Goal: Transaction & Acquisition: Purchase product/service

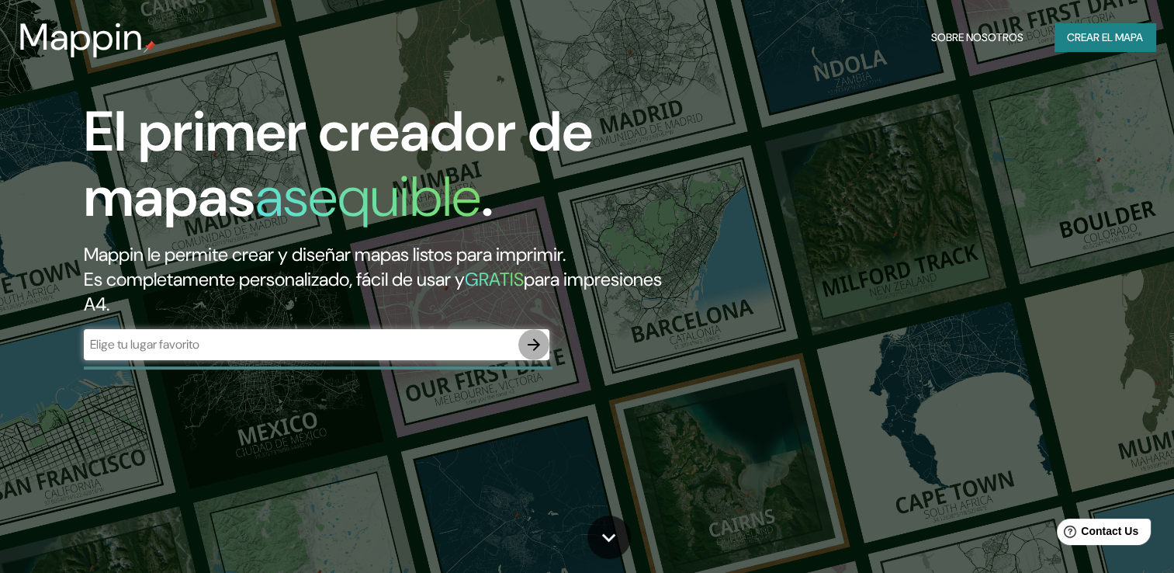
click at [533, 349] on icon "button" at bounding box center [534, 344] width 12 height 12
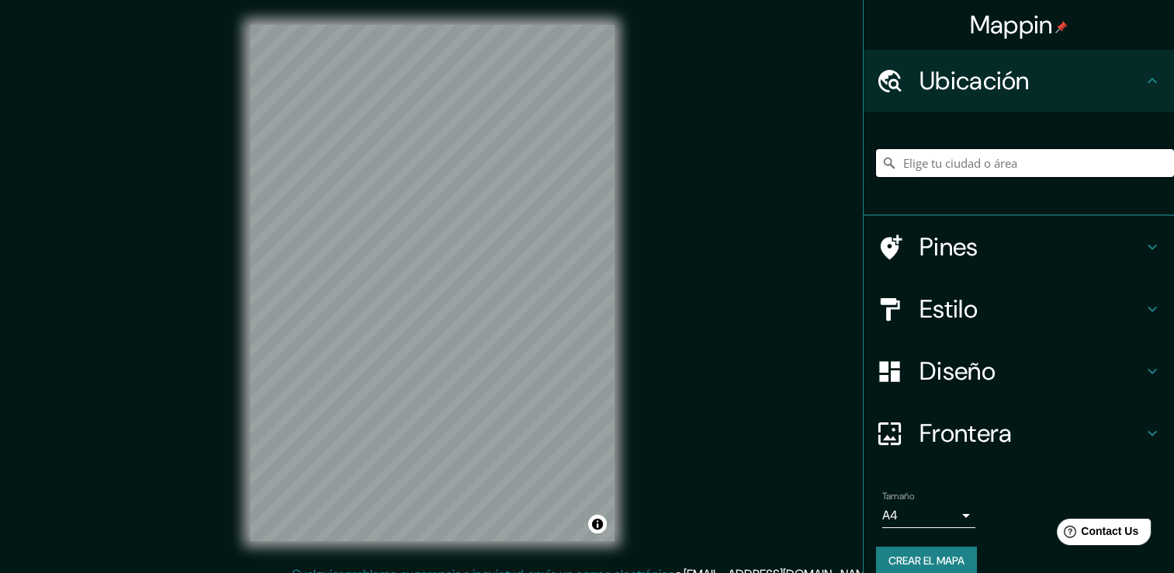
click at [923, 164] on input "Elige tu ciudad o área" at bounding box center [1025, 163] width 298 height 28
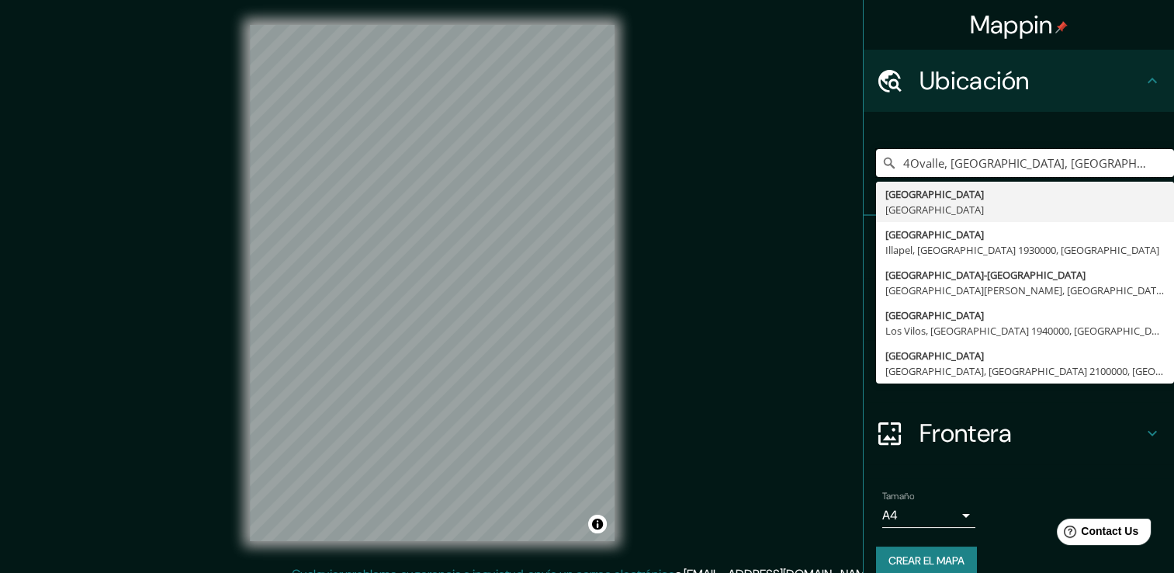
type input "4Ovalle, [GEOGRAPHIC_DATA], [GEOGRAPHIC_DATA]"
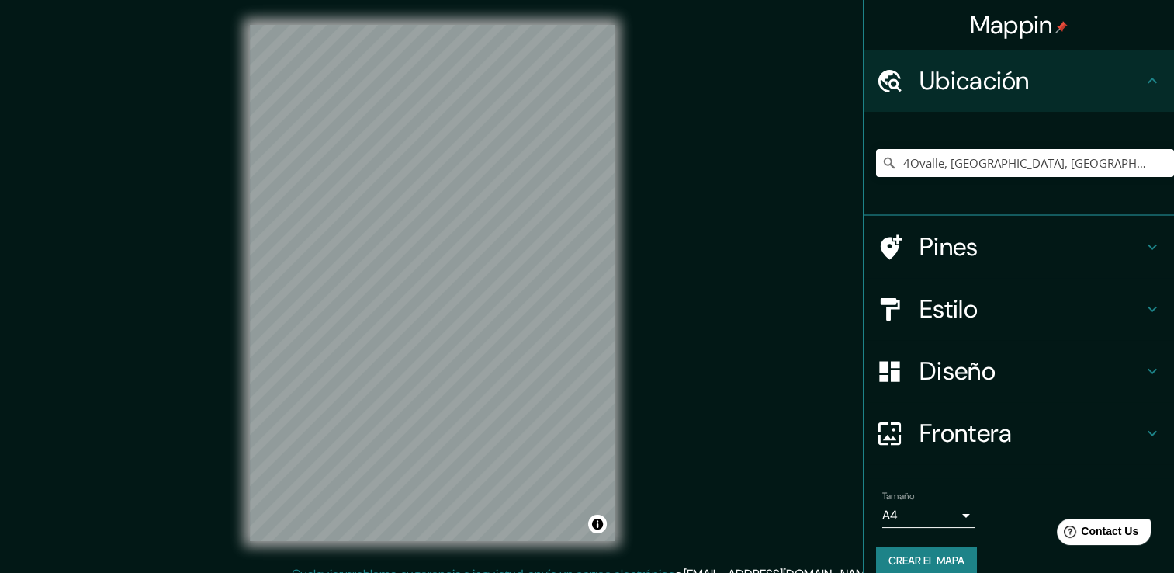
click at [1055, 380] on h4 "Diseño" at bounding box center [1030, 370] width 223 height 31
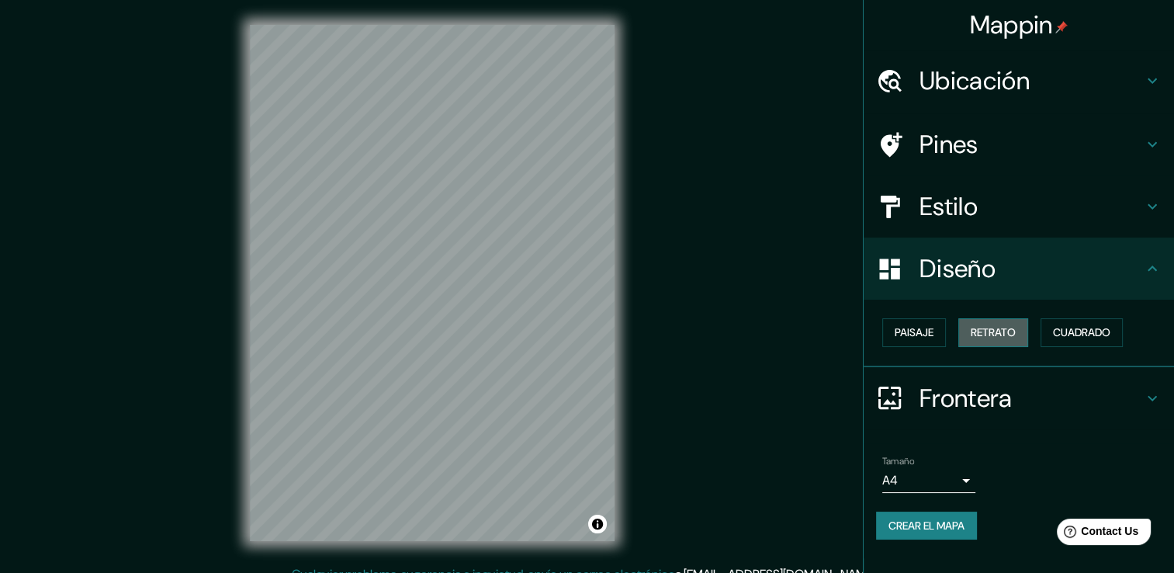
click at [1011, 334] on font "Retrato" at bounding box center [993, 332] width 45 height 19
click at [931, 337] on font "Paisaje" at bounding box center [913, 332] width 39 height 19
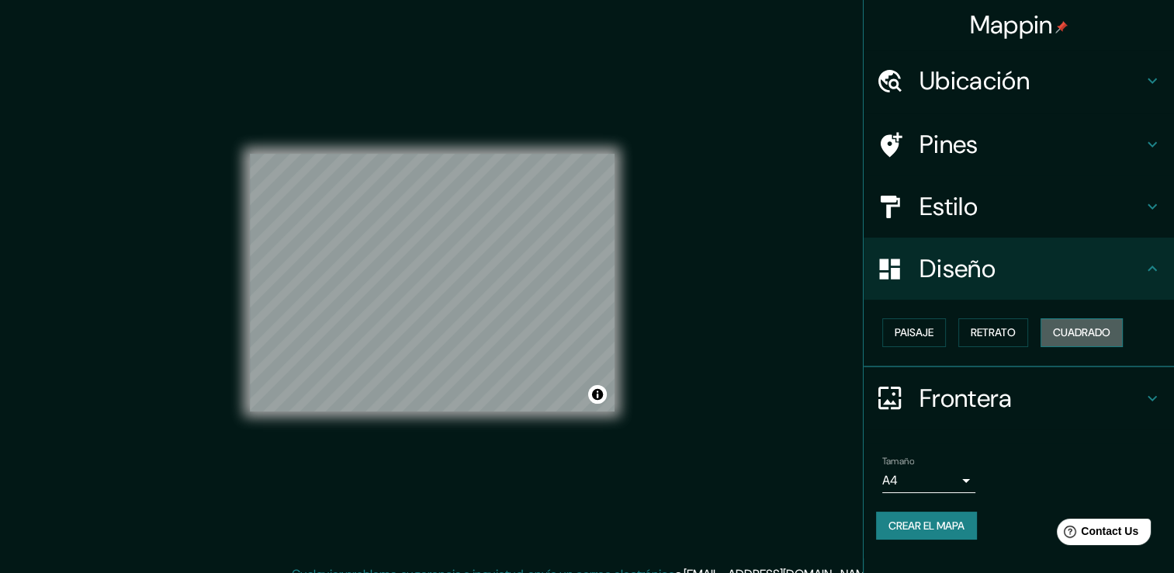
click at [1080, 334] on font "Cuadrado" at bounding box center [1081, 332] width 57 height 19
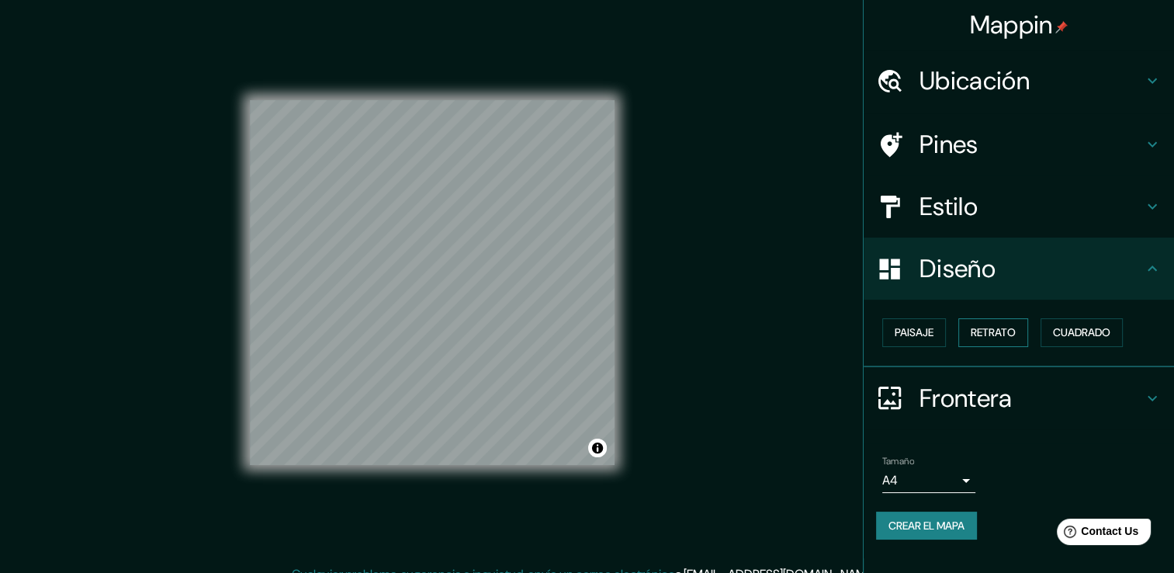
click at [988, 330] on font "Retrato" at bounding box center [993, 332] width 45 height 19
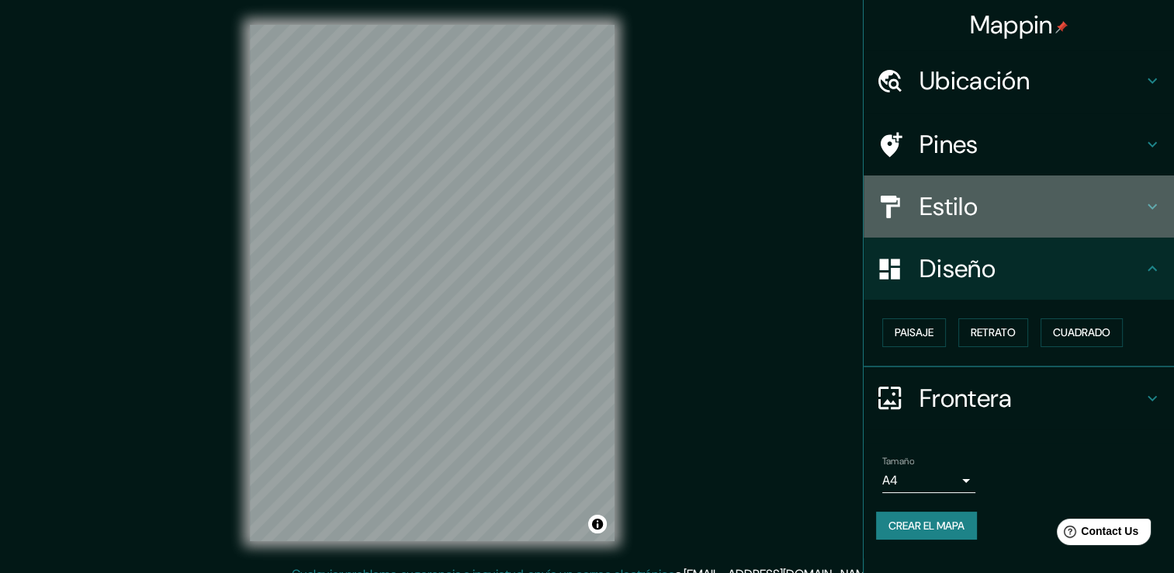
click at [1077, 194] on h4 "Estilo" at bounding box center [1030, 206] width 223 height 31
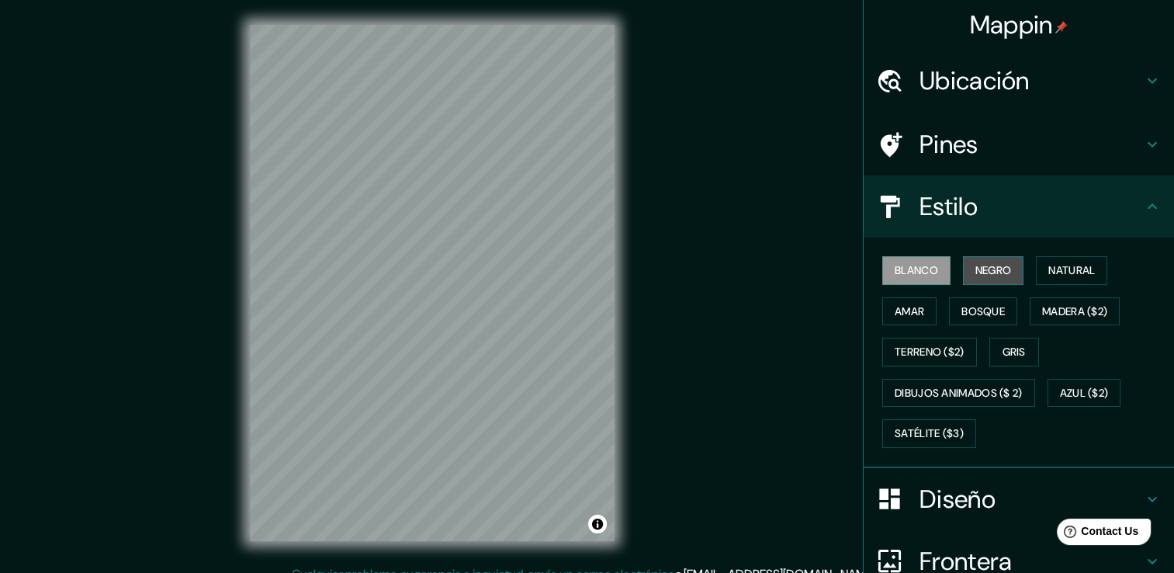
click at [997, 273] on font "Negro" at bounding box center [993, 270] width 36 height 19
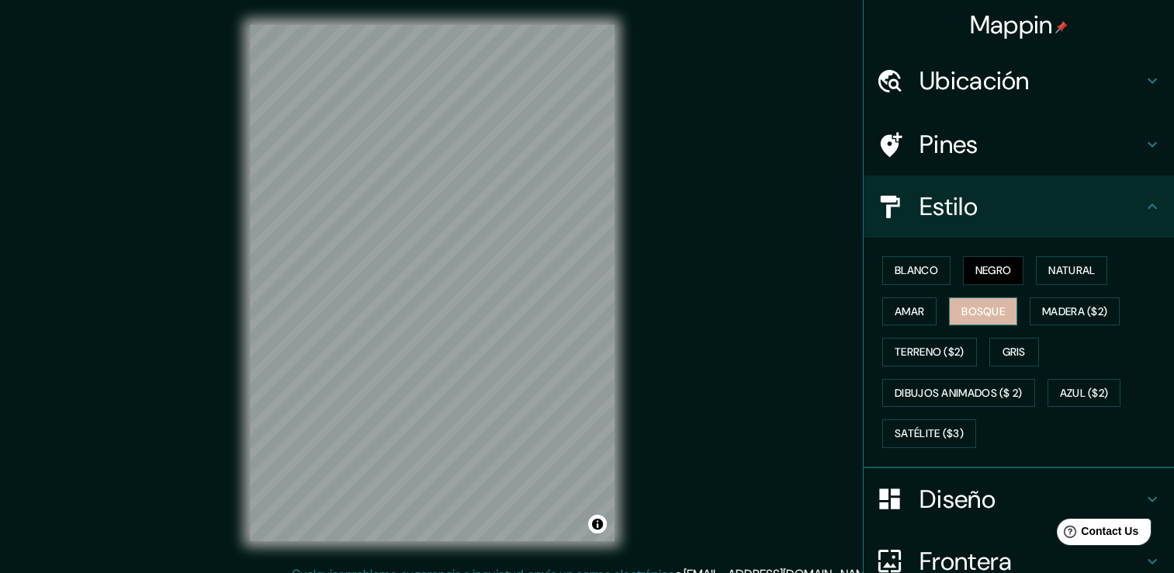
click at [981, 310] on font "Bosque" at bounding box center [982, 311] width 43 height 19
click at [1087, 310] on font "Madera ($2)" at bounding box center [1074, 311] width 65 height 19
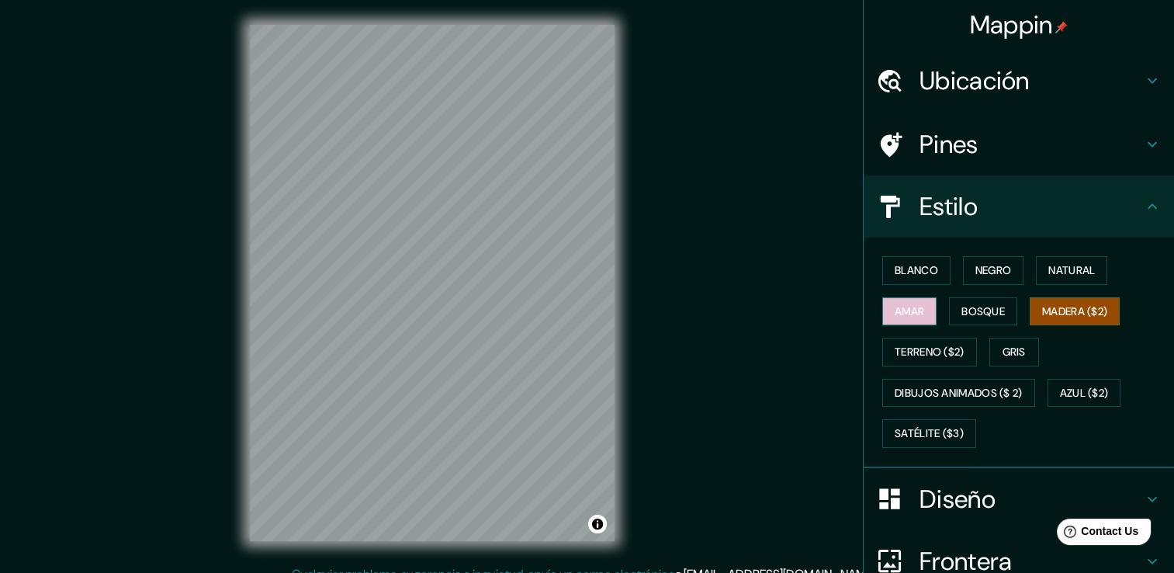
click at [909, 305] on font "Amar" at bounding box center [908, 311] width 29 height 19
click at [1081, 402] on button "Azul ($2)" at bounding box center [1084, 393] width 74 height 29
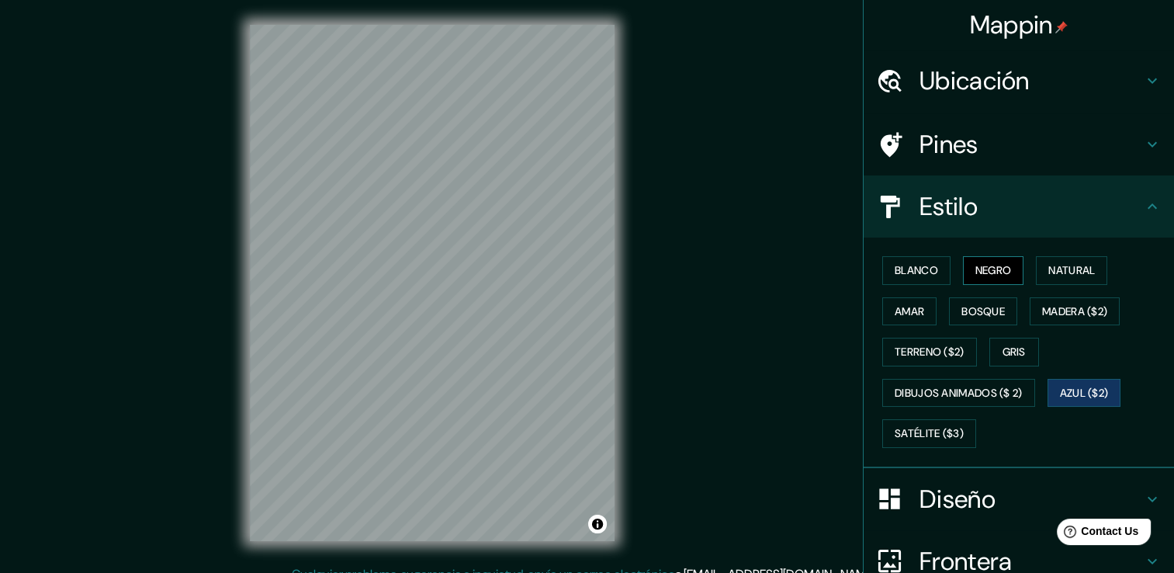
click at [981, 265] on font "Negro" at bounding box center [993, 270] width 36 height 19
click at [894, 277] on font "Blanco" at bounding box center [915, 270] width 43 height 19
click at [983, 279] on font "Negro" at bounding box center [993, 270] width 36 height 19
click at [916, 269] on font "Blanco" at bounding box center [915, 270] width 43 height 19
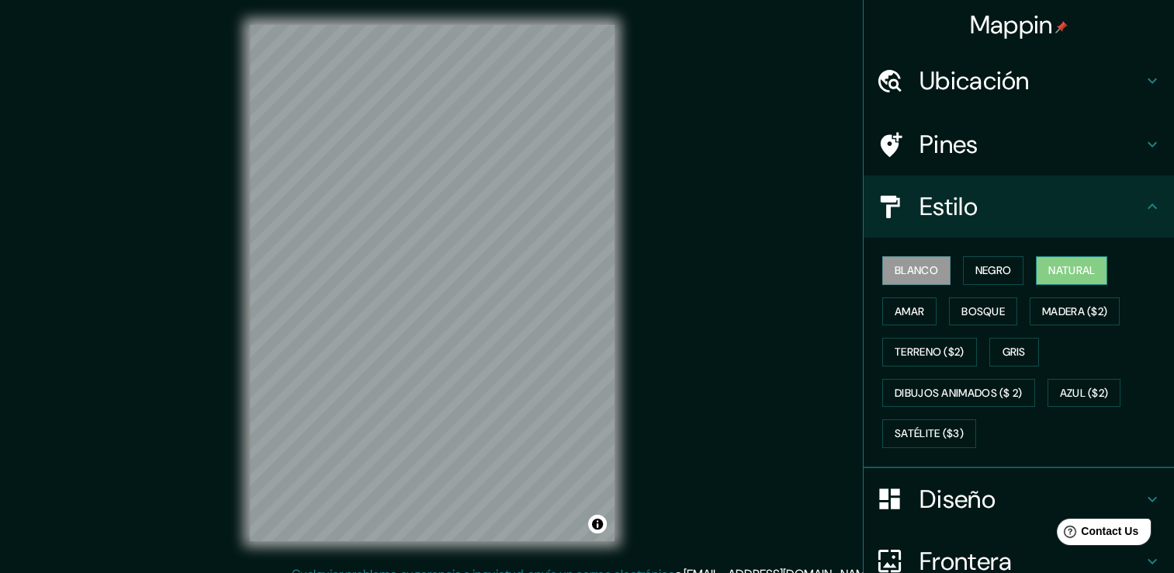
click at [1067, 273] on font "Natural" at bounding box center [1071, 270] width 47 height 19
click at [982, 310] on font "Bosque" at bounding box center [982, 311] width 43 height 19
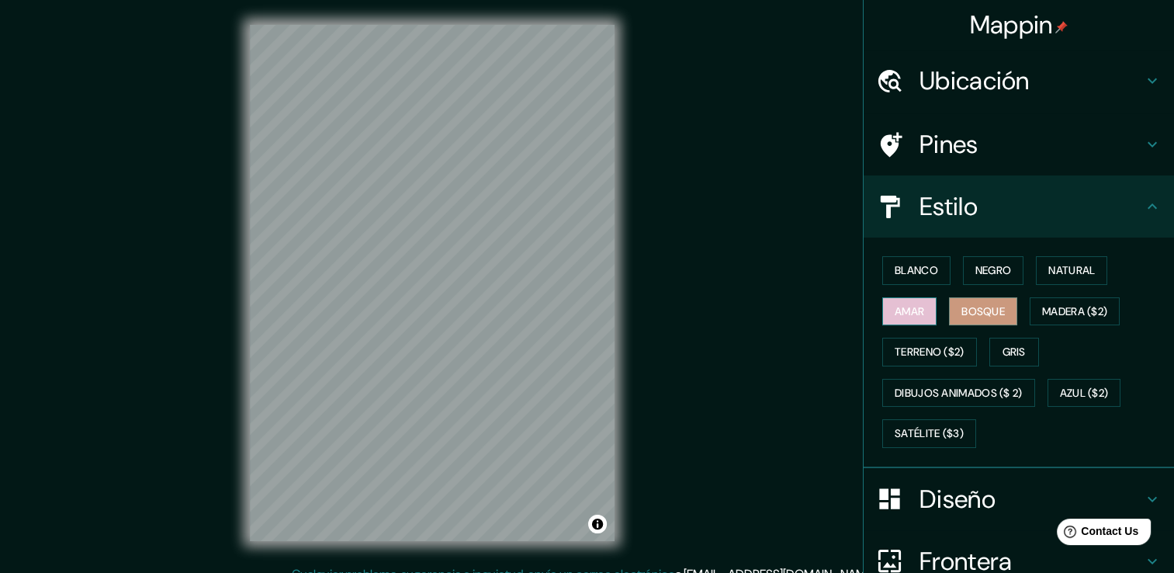
click at [921, 315] on button "Amar" at bounding box center [909, 311] width 54 height 29
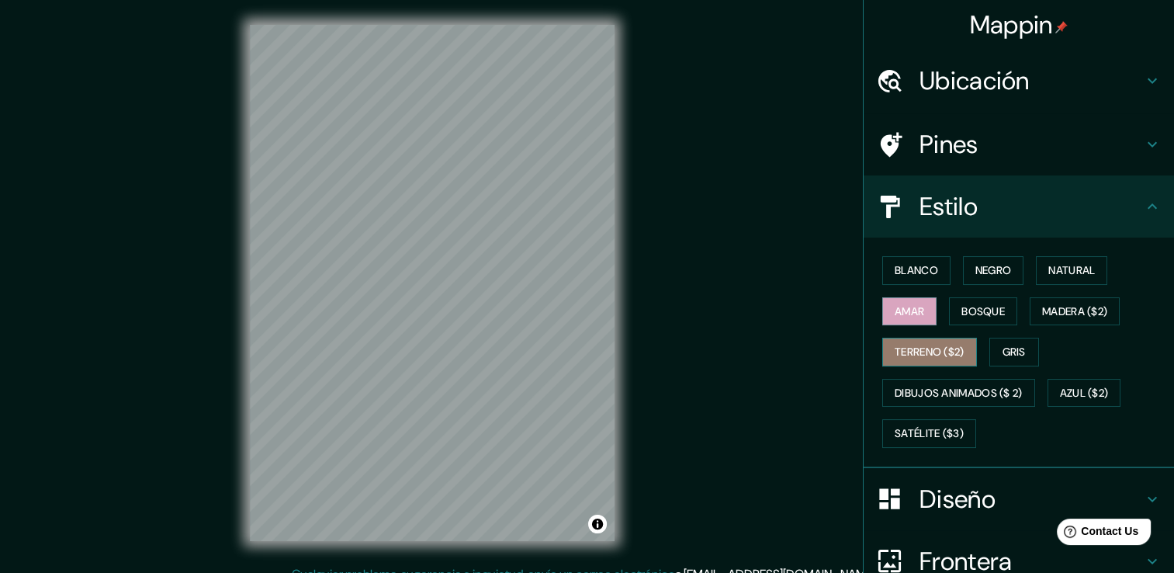
click at [936, 343] on font "Terreno ($2)" at bounding box center [929, 351] width 70 height 19
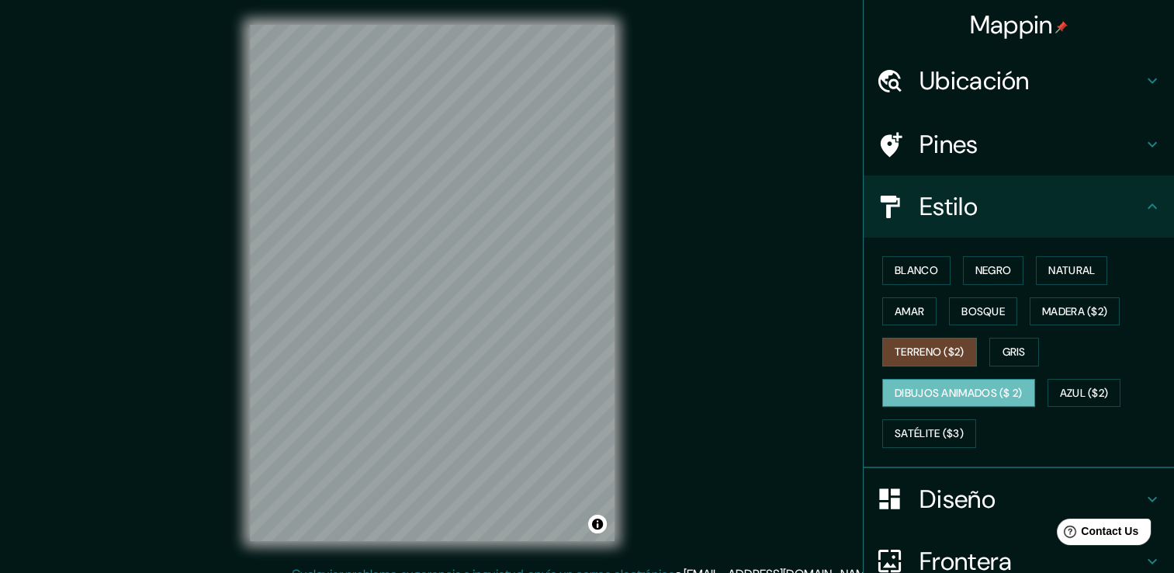
click at [931, 386] on font "Dibujos animados ($ 2)" at bounding box center [958, 392] width 128 height 19
click at [1012, 347] on font "Gris" at bounding box center [1013, 351] width 23 height 19
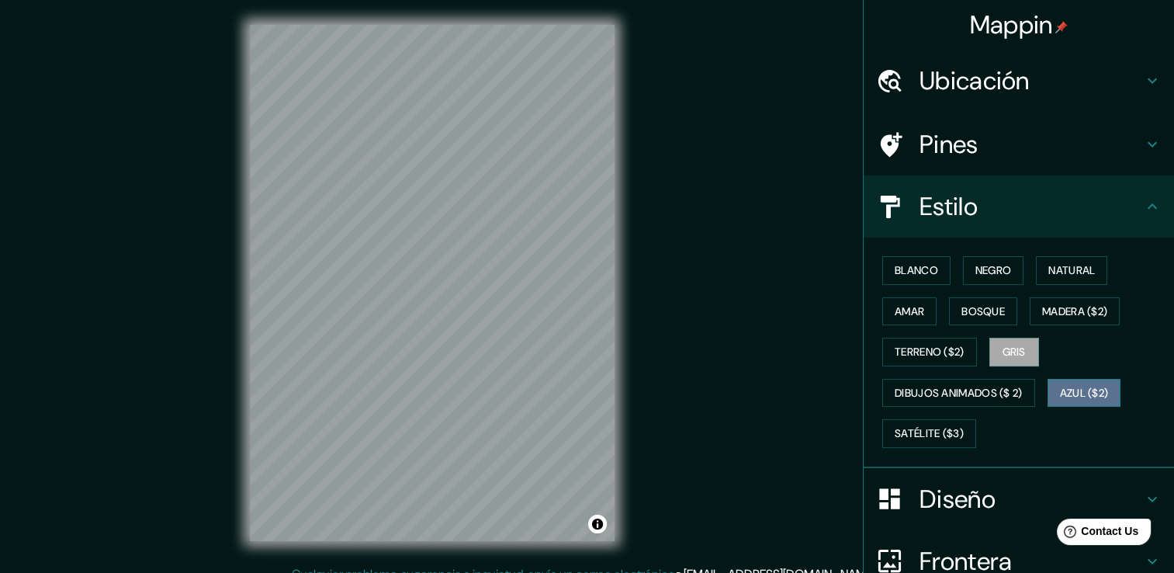
click at [1102, 392] on font "Azul ($2)" at bounding box center [1084, 392] width 49 height 19
click at [937, 427] on font "Satélite ($3)" at bounding box center [928, 433] width 69 height 19
click at [1063, 391] on font "Azul ($2)" at bounding box center [1084, 392] width 49 height 19
click at [1057, 308] on font "Madera ($2)" at bounding box center [1074, 311] width 65 height 19
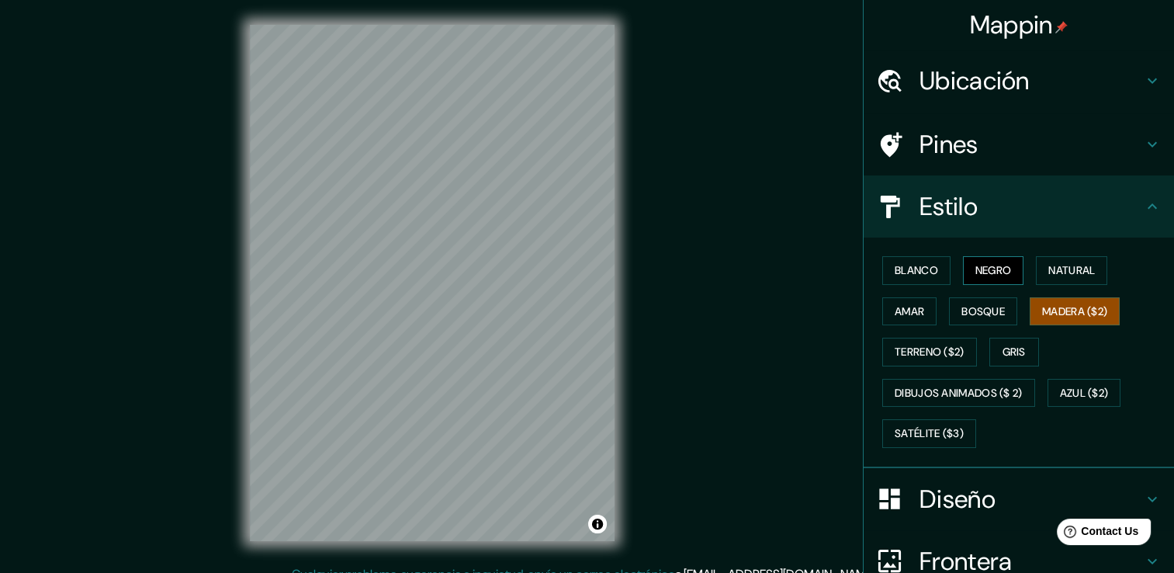
click at [975, 270] on font "Negro" at bounding box center [993, 270] width 36 height 19
click at [1079, 274] on font "Natural" at bounding box center [1071, 270] width 47 height 19
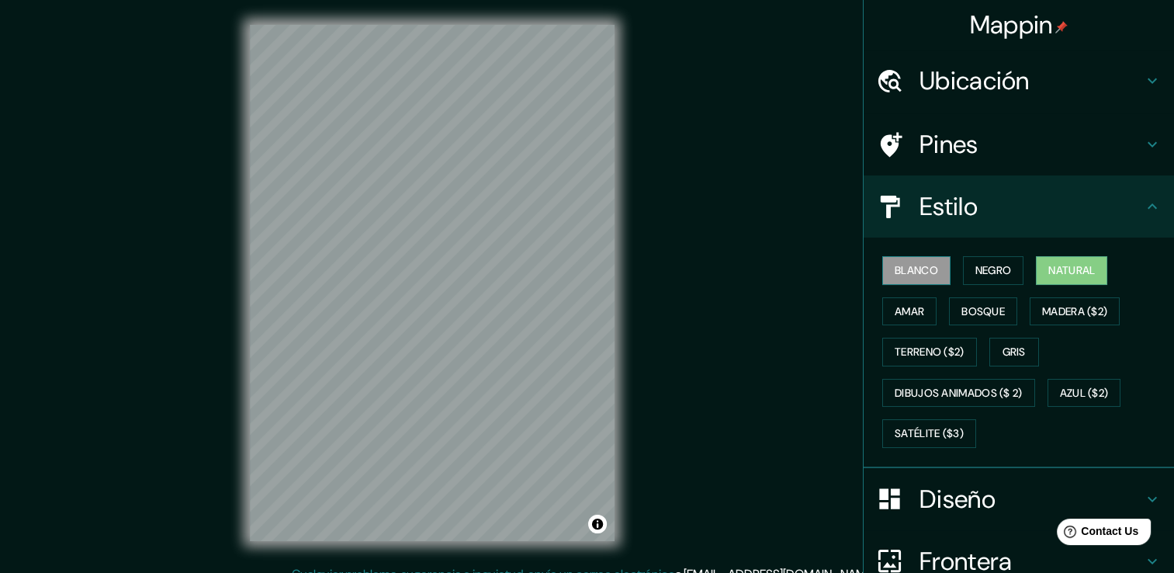
click at [921, 270] on font "Blanco" at bounding box center [915, 270] width 43 height 19
click at [772, 320] on div "Mappin Ubicación 4Ovalle, [GEOGRAPHIC_DATA], [GEOGRAPHIC_DATA] [GEOGRAPHIC_DATA…" at bounding box center [587, 295] width 1174 height 590
click at [981, 261] on font "Negro" at bounding box center [993, 270] width 36 height 19
click at [966, 148] on h4 "Pines" at bounding box center [1030, 144] width 223 height 31
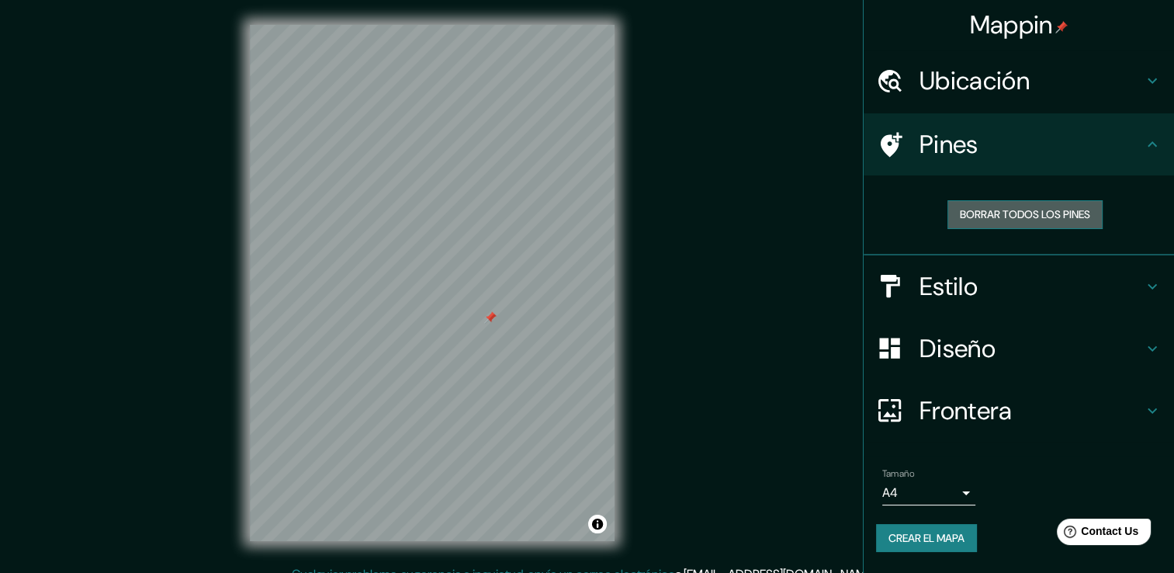
click at [1002, 206] on font "Borrar todos los pines" at bounding box center [1025, 214] width 130 height 19
click at [1002, 219] on font "Borrar todos los pines" at bounding box center [1025, 214] width 130 height 19
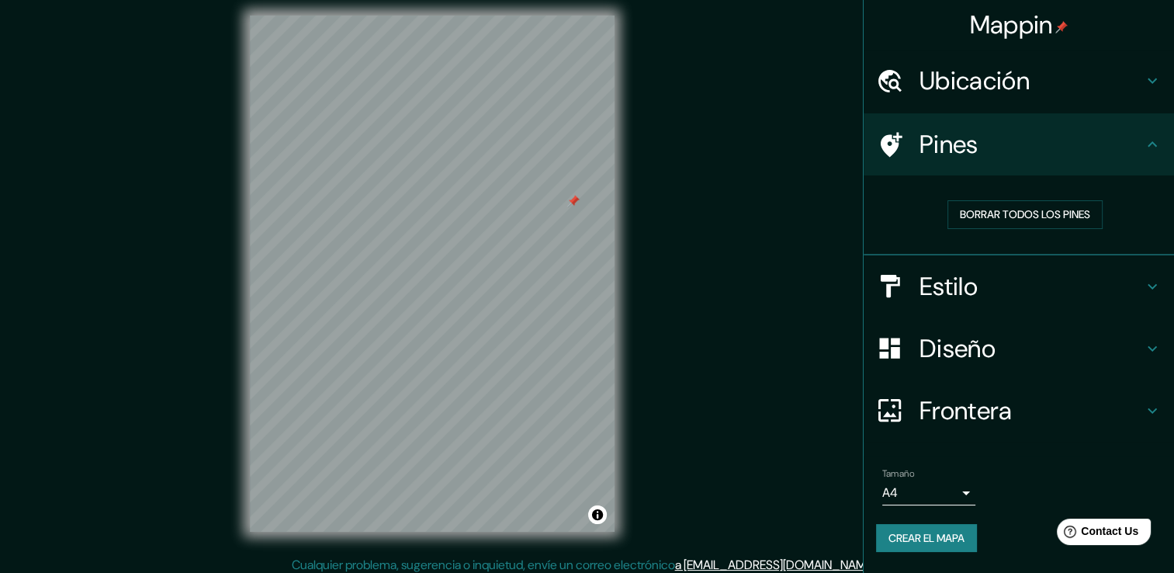
scroll to position [17, 0]
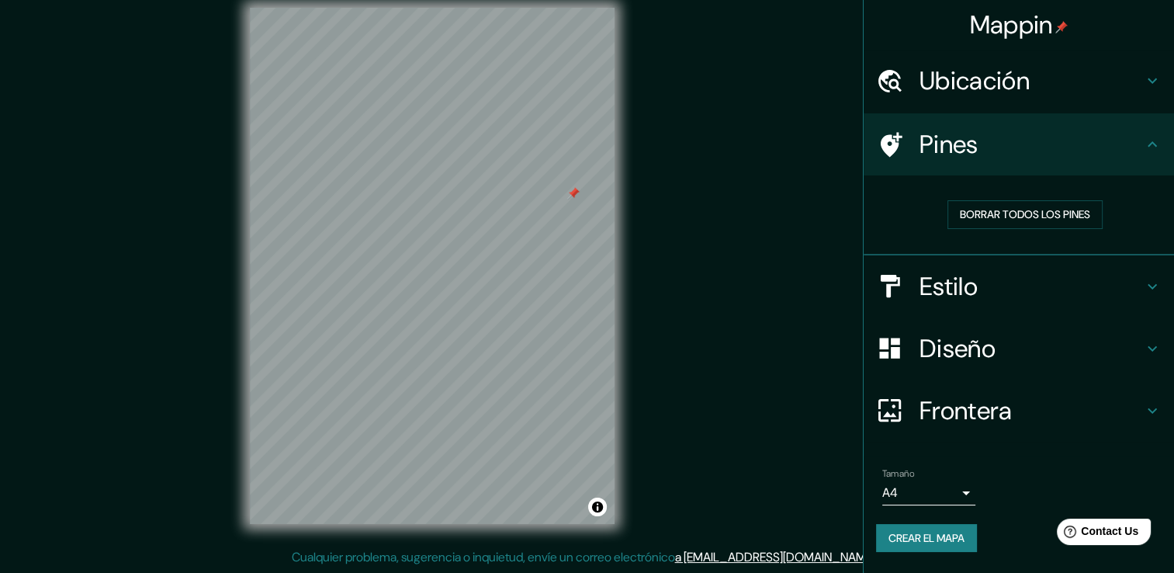
click at [1029, 352] on h4 "Diseño" at bounding box center [1030, 348] width 223 height 31
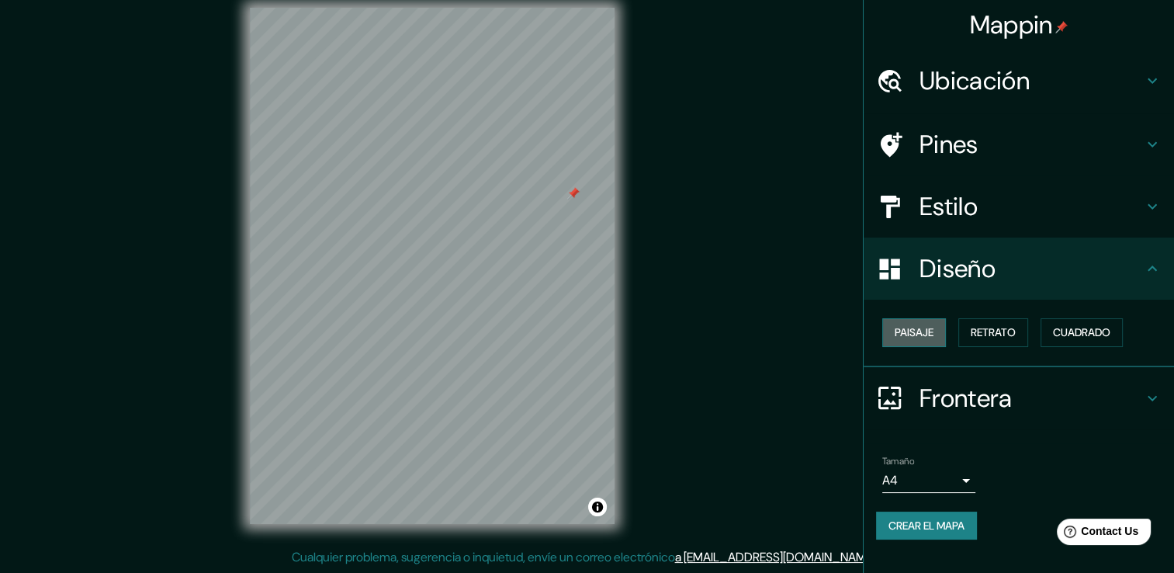
click at [918, 337] on font "Paisaje" at bounding box center [913, 332] width 39 height 19
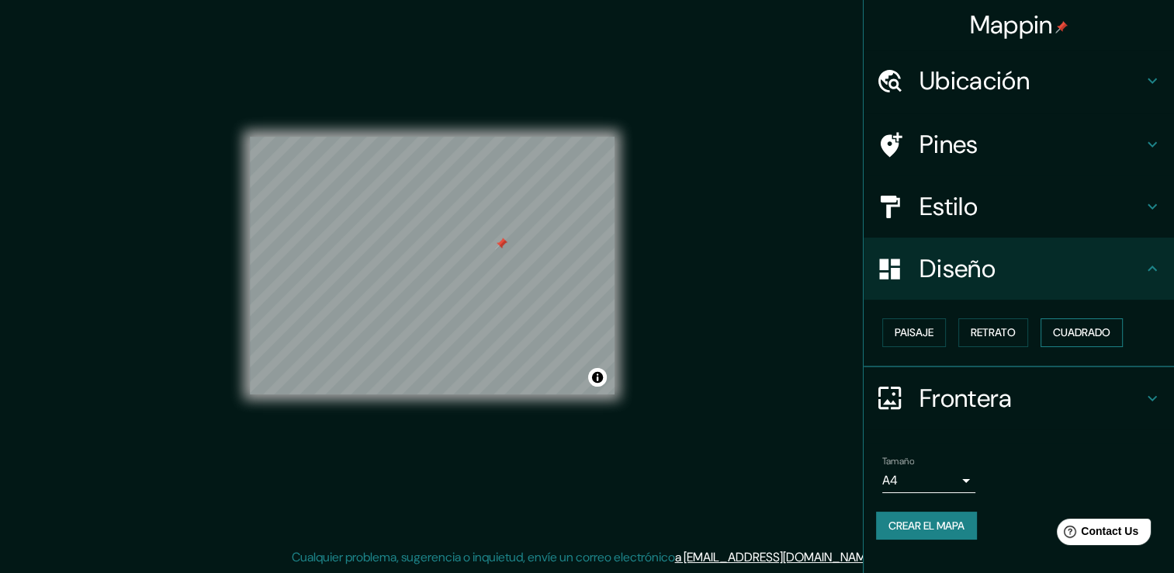
click at [1079, 330] on font "Cuadrado" at bounding box center [1081, 332] width 57 height 19
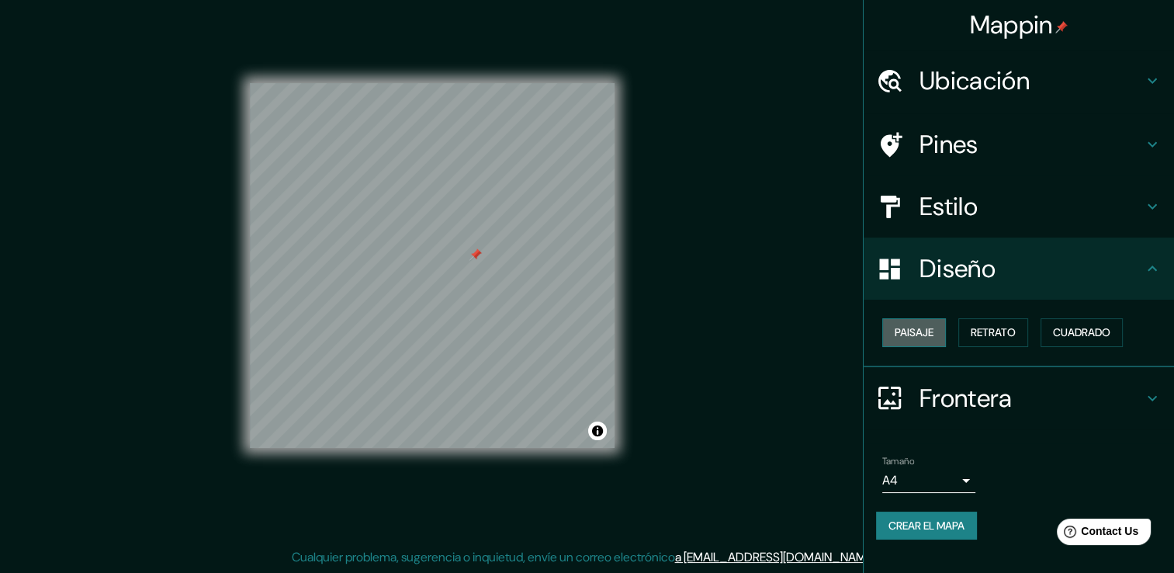
click at [938, 324] on button "Paisaje" at bounding box center [914, 332] width 64 height 29
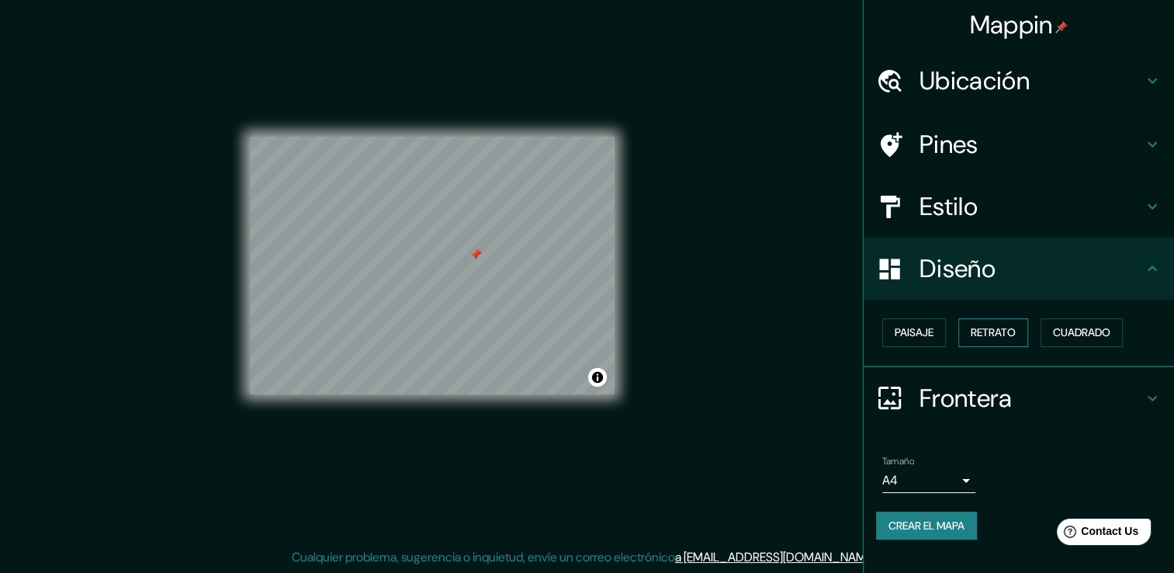
click at [964, 334] on button "Retrato" at bounding box center [993, 332] width 70 height 29
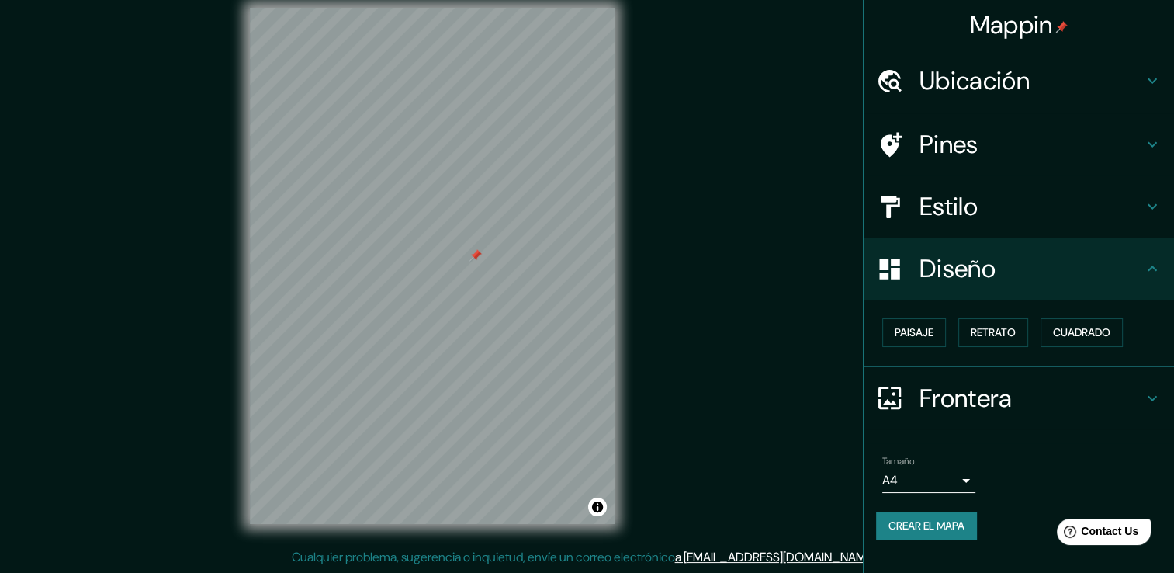
click at [951, 483] on body "Mappin Ubicación 4Ovalle, [GEOGRAPHIC_DATA], [GEOGRAPHIC_DATA] [GEOGRAPHIC_DATA…" at bounding box center [587, 269] width 1174 height 573
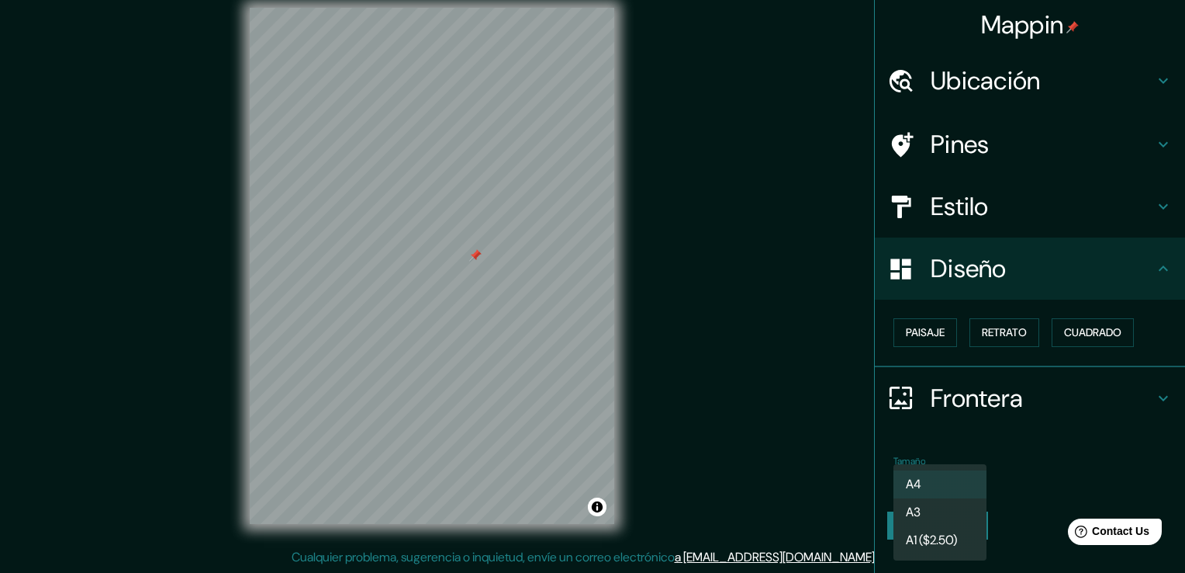
click at [964, 520] on li "A3" at bounding box center [940, 512] width 93 height 28
click at [969, 486] on body "Mappin Ubicación 4Ovalle, [GEOGRAPHIC_DATA], [GEOGRAPHIC_DATA] [GEOGRAPHIC_DATA…" at bounding box center [592, 269] width 1185 height 573
click at [937, 476] on li "A4" at bounding box center [940, 484] width 93 height 28
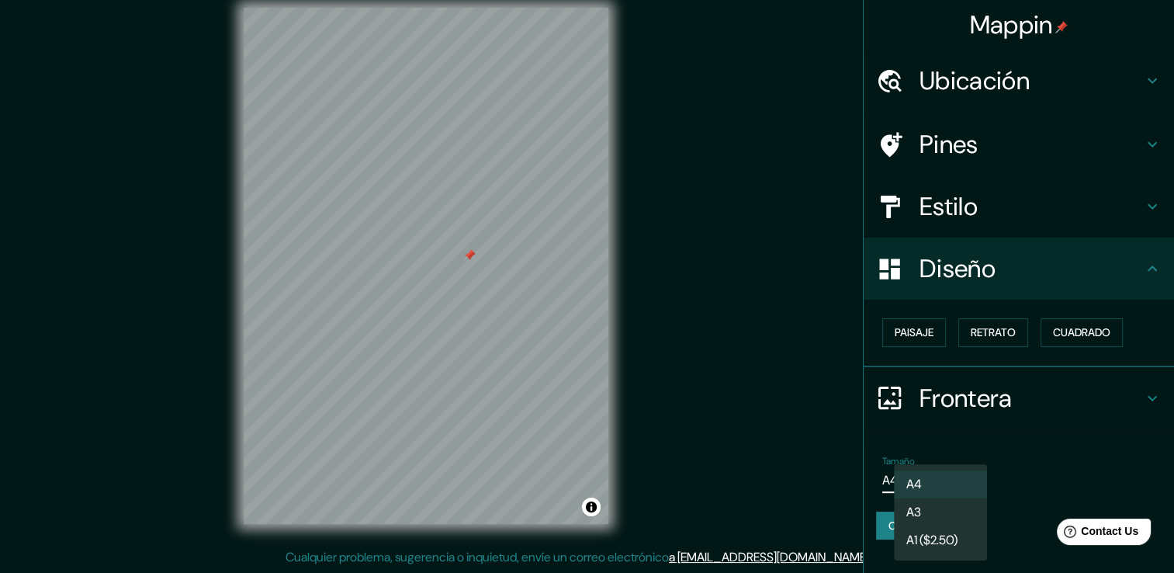
click at [937, 476] on body "Mappin Ubicación 4Ovalle, [GEOGRAPHIC_DATA], [GEOGRAPHIC_DATA] [GEOGRAPHIC_DATA…" at bounding box center [587, 269] width 1174 height 573
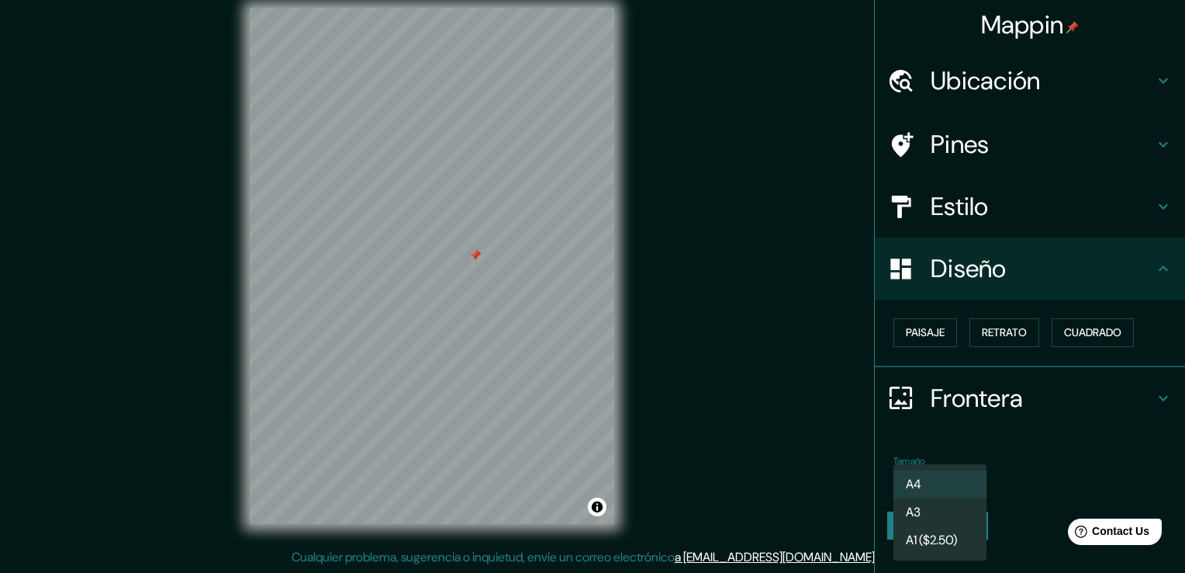
click at [944, 519] on li "A3" at bounding box center [940, 512] width 93 height 28
type input "a4"
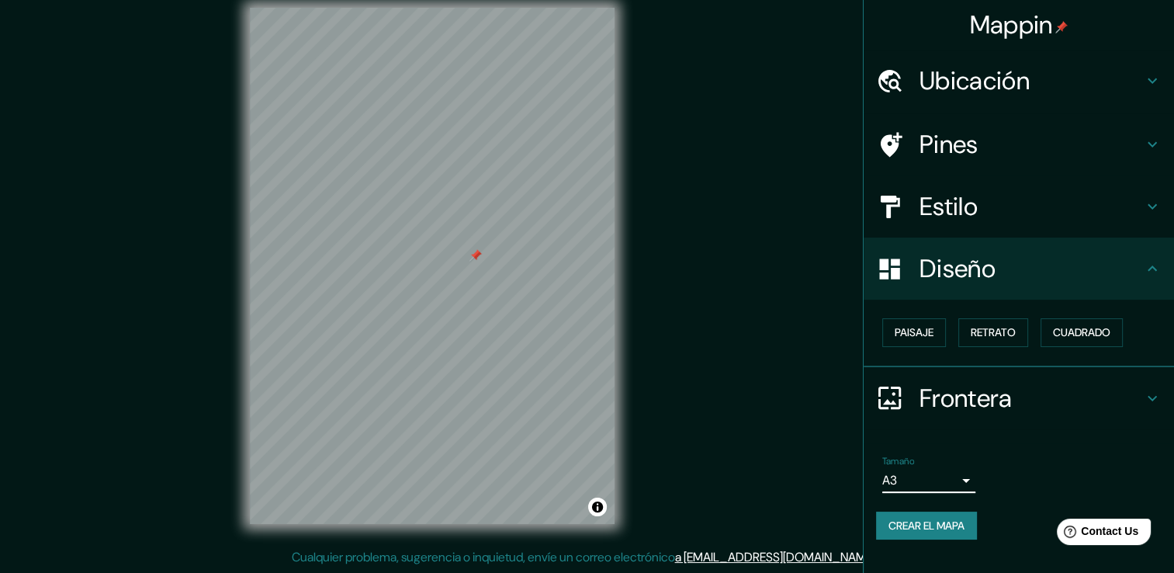
click at [1022, 192] on h4 "Estilo" at bounding box center [1030, 206] width 223 height 31
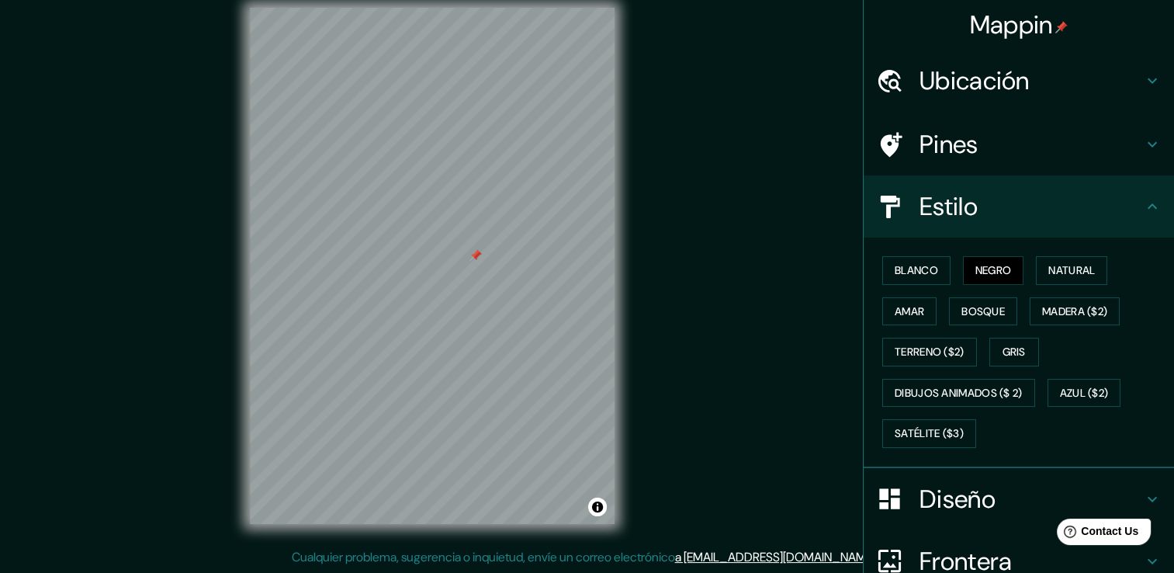
scroll to position [145, 0]
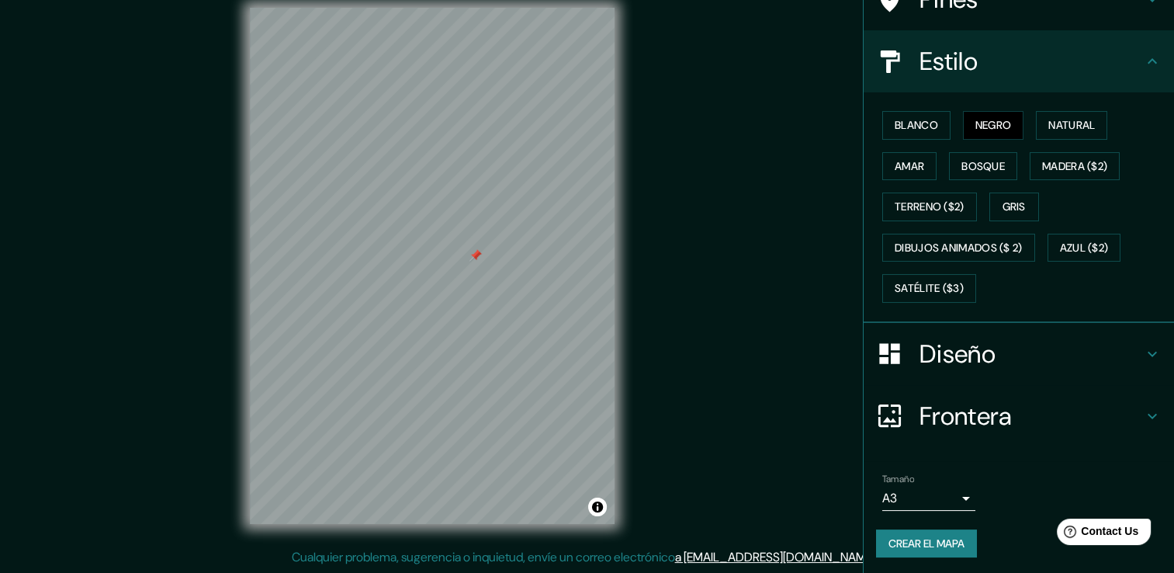
click at [950, 403] on h4 "Frontera" at bounding box center [1030, 415] width 223 height 31
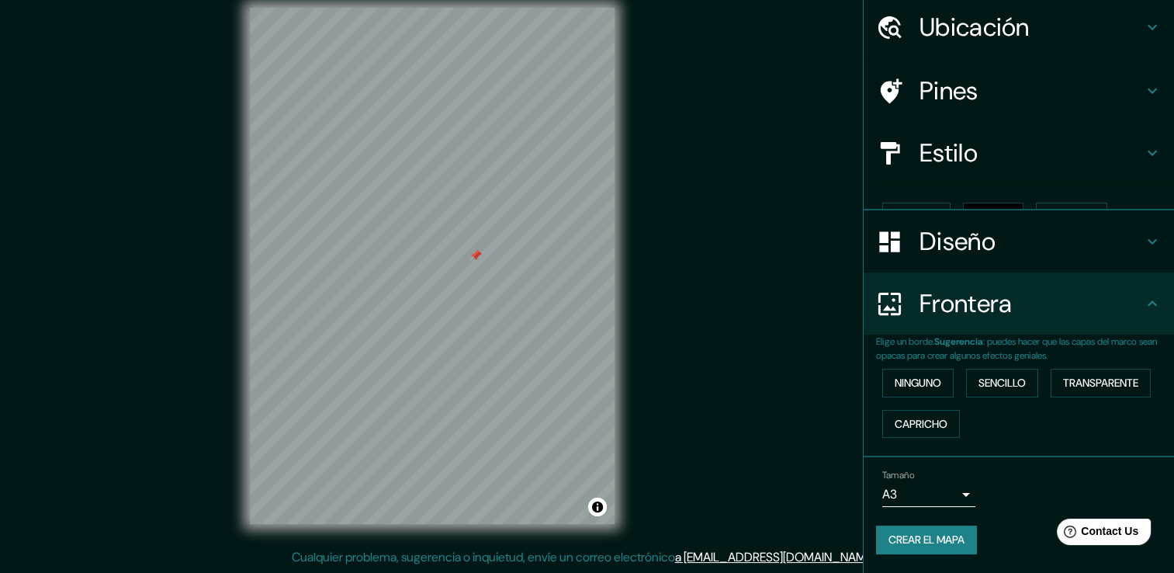
scroll to position [26, 0]
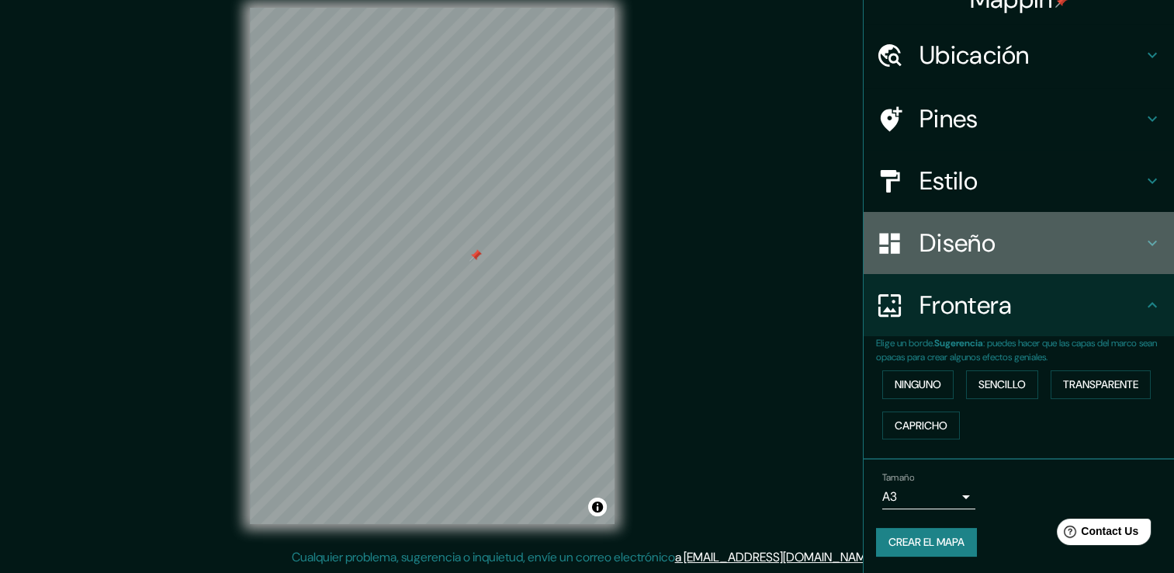
click at [972, 251] on h4 "Diseño" at bounding box center [1030, 242] width 223 height 31
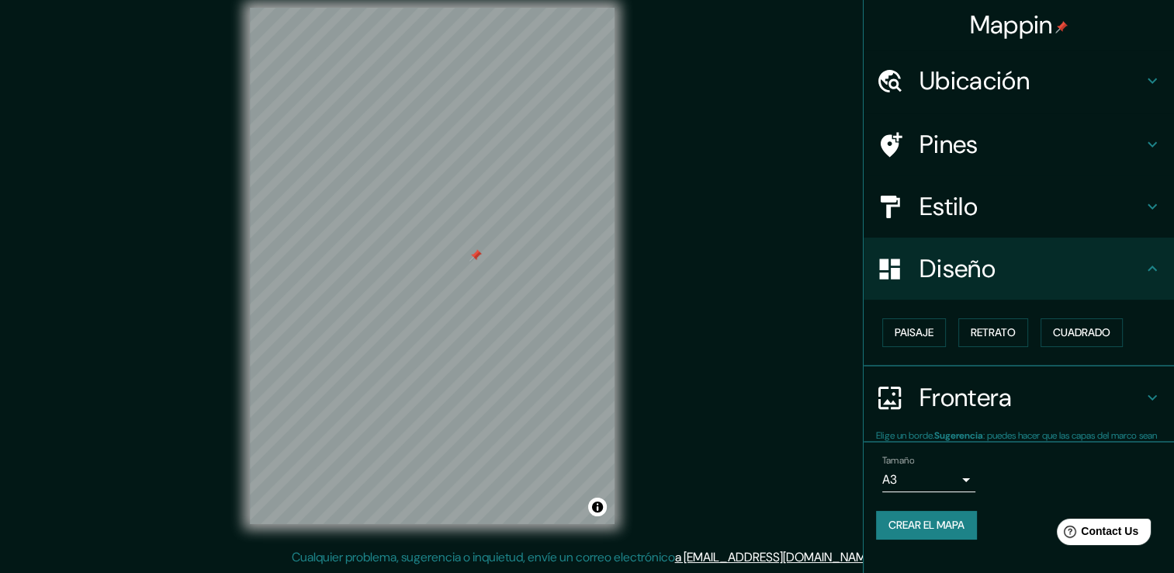
scroll to position [0, 0]
click at [1004, 324] on font "Retrato" at bounding box center [993, 332] width 45 height 19
click at [969, 175] on div "Estilo" at bounding box center [1018, 206] width 310 height 62
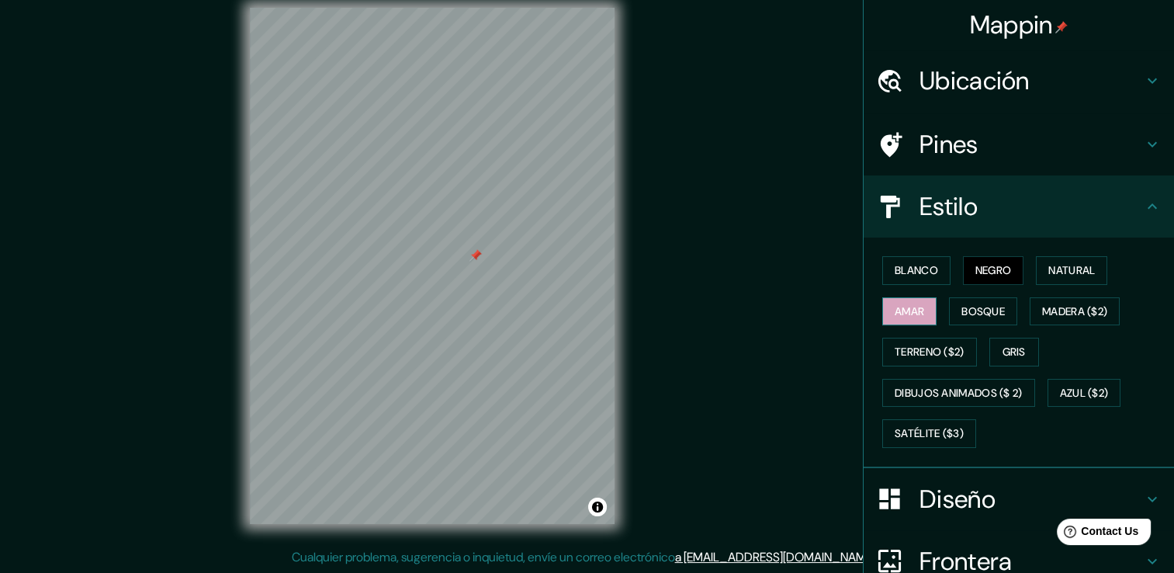
click at [912, 314] on font "Amar" at bounding box center [908, 311] width 29 height 19
click at [961, 303] on font "Bosque" at bounding box center [982, 311] width 43 height 19
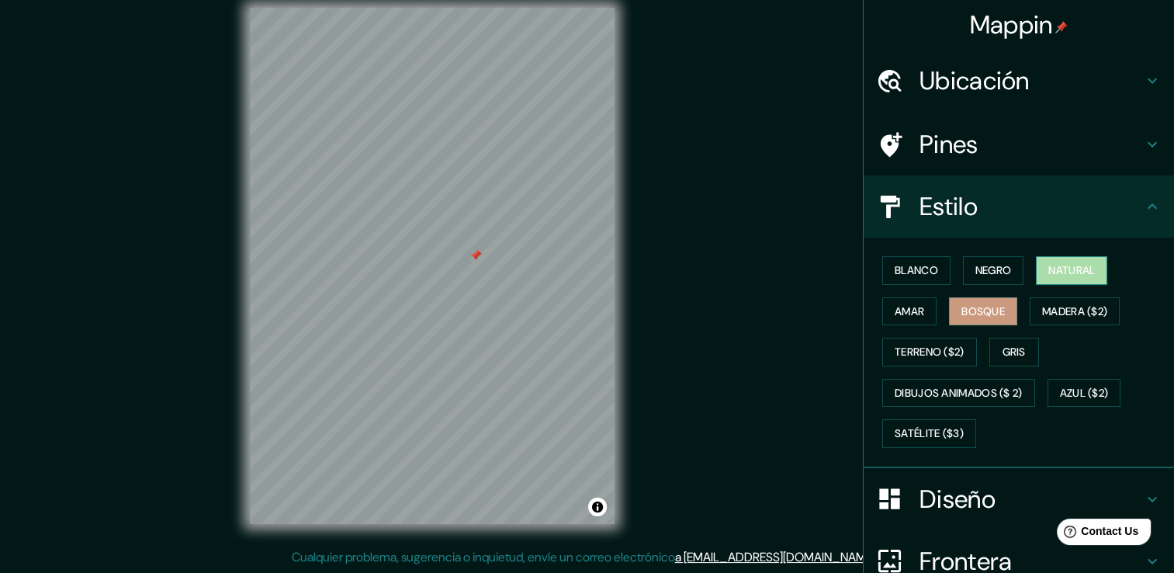
click at [1080, 274] on font "Natural" at bounding box center [1071, 270] width 47 height 19
click at [912, 308] on font "Amar" at bounding box center [908, 311] width 29 height 19
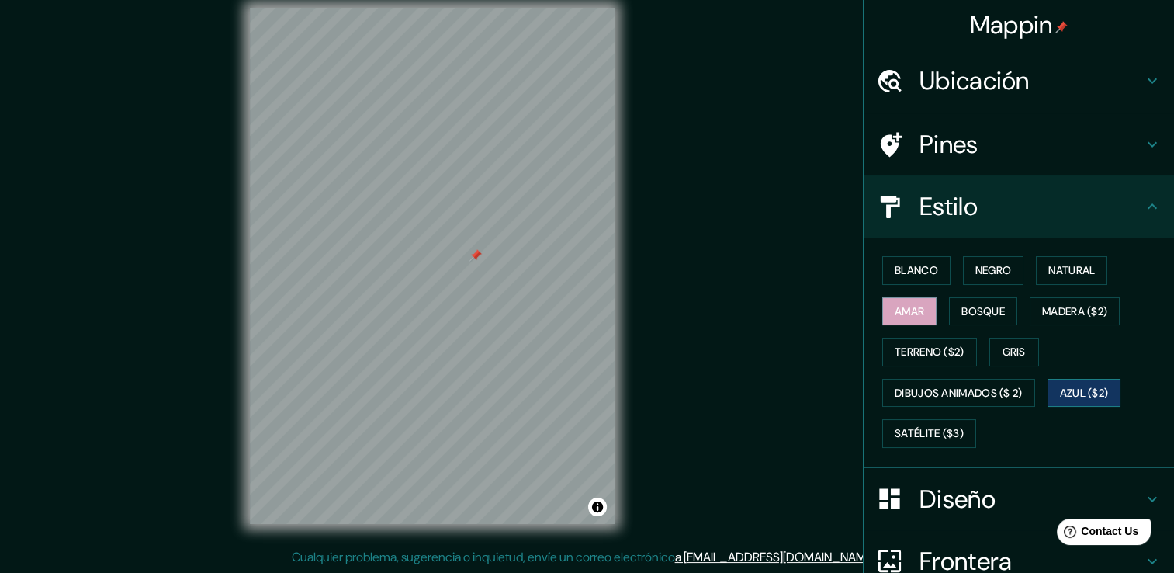
click at [1095, 396] on font "Azul ($2)" at bounding box center [1084, 392] width 49 height 19
click at [900, 299] on button "Amar" at bounding box center [909, 311] width 54 height 29
click at [598, 510] on button "Alternar atribución" at bounding box center [597, 506] width 19 height 19
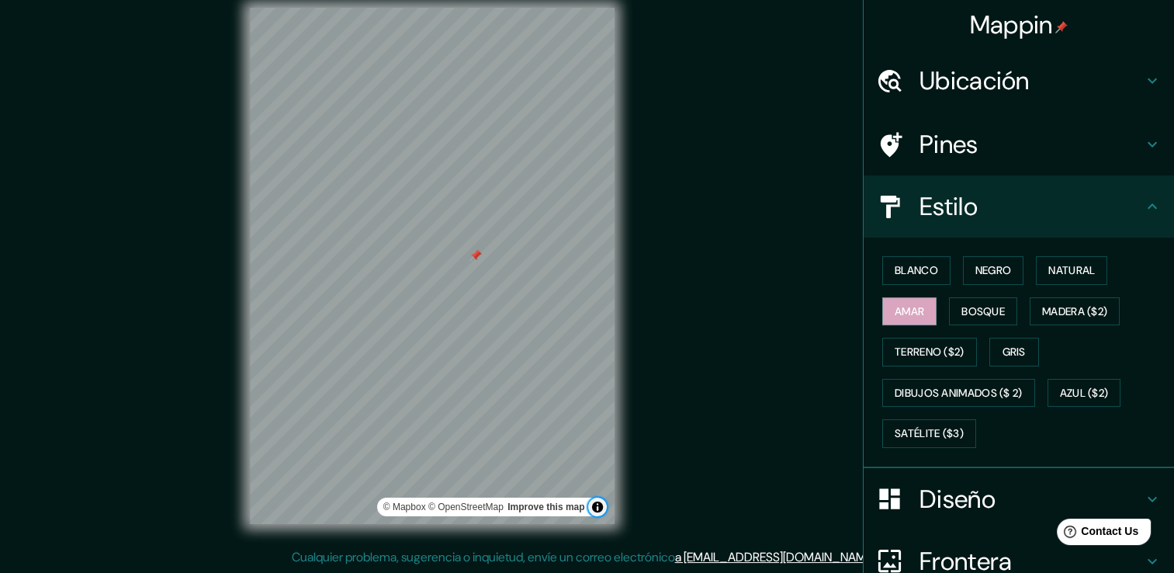
click at [593, 510] on button "Alternar atribución" at bounding box center [597, 506] width 19 height 19
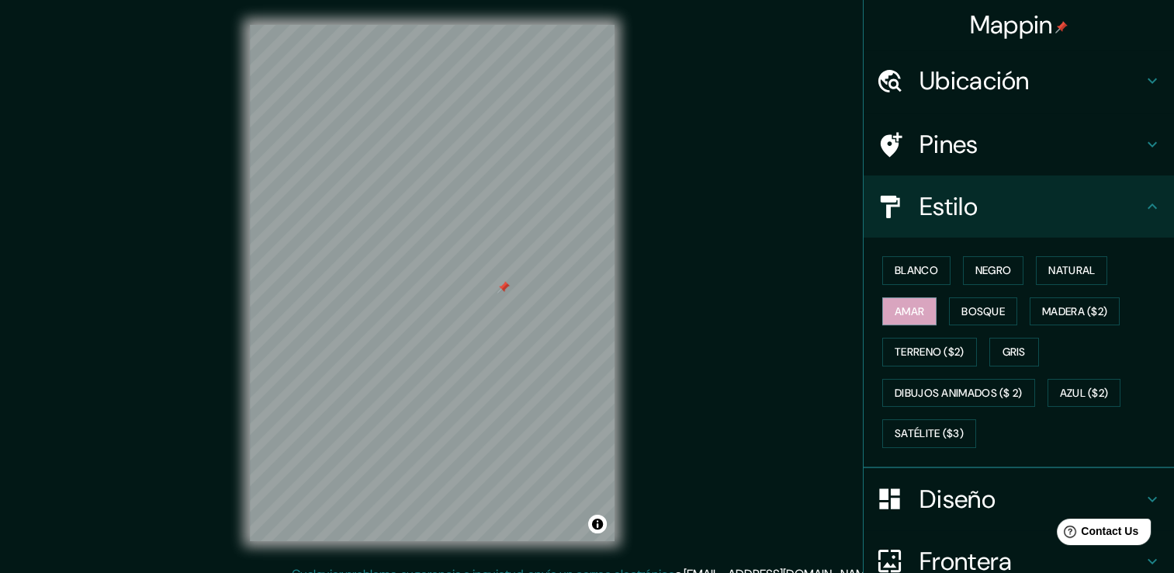
click at [1021, 157] on h4 "Pines" at bounding box center [1030, 144] width 223 height 31
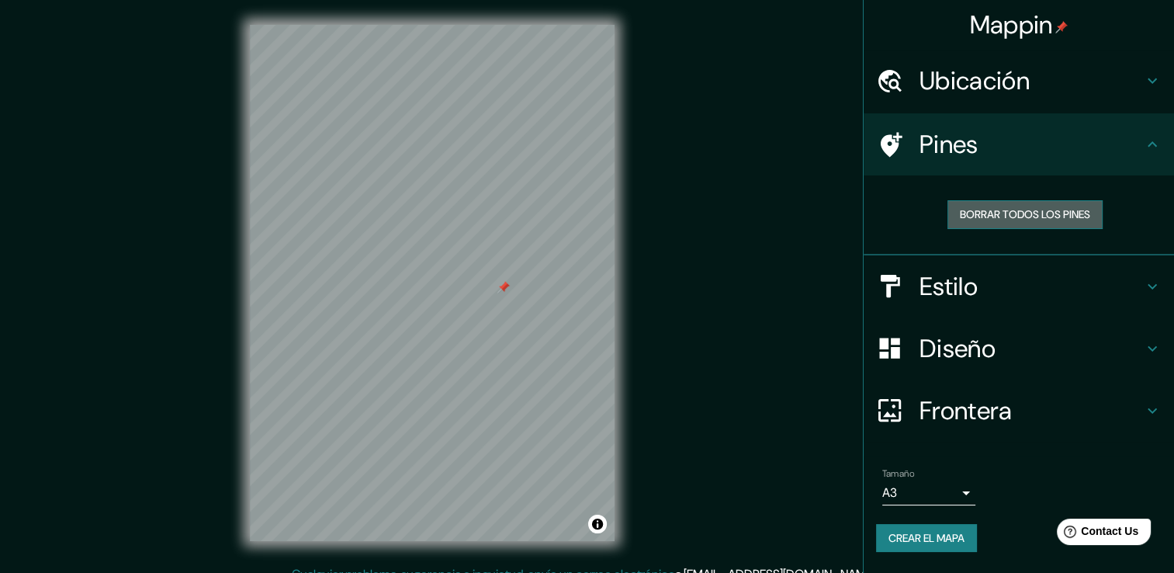
click at [1012, 219] on font "Borrar todos los pines" at bounding box center [1025, 214] width 130 height 19
click at [1048, 287] on h4 "Estilo" at bounding box center [1030, 286] width 223 height 31
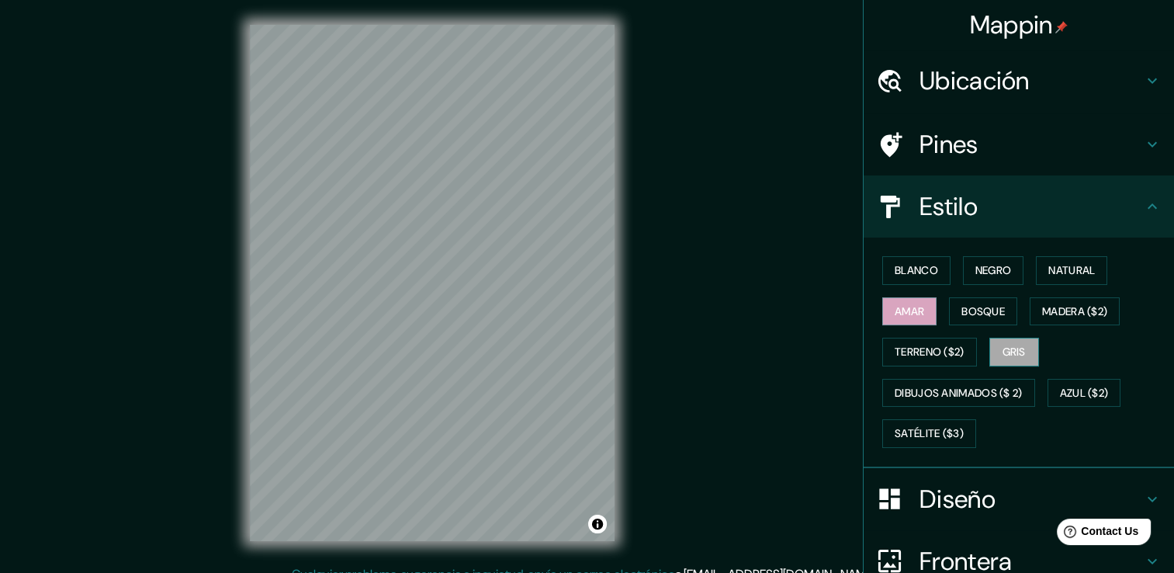
click at [1022, 355] on button "Gris" at bounding box center [1014, 351] width 50 height 29
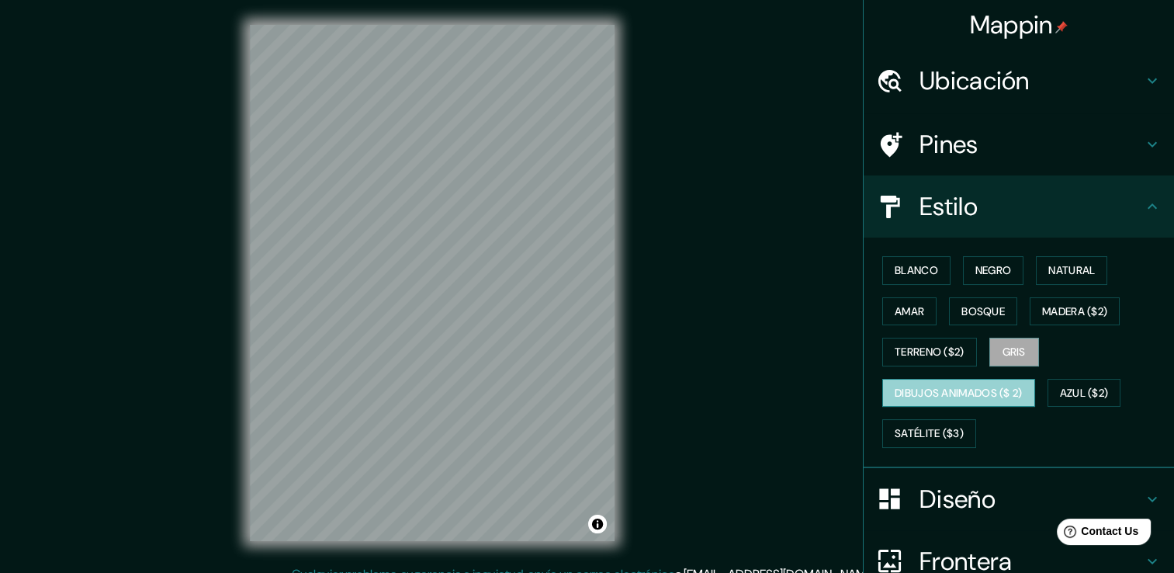
click at [962, 389] on font "Dibujos animados ($ 2)" at bounding box center [958, 392] width 128 height 19
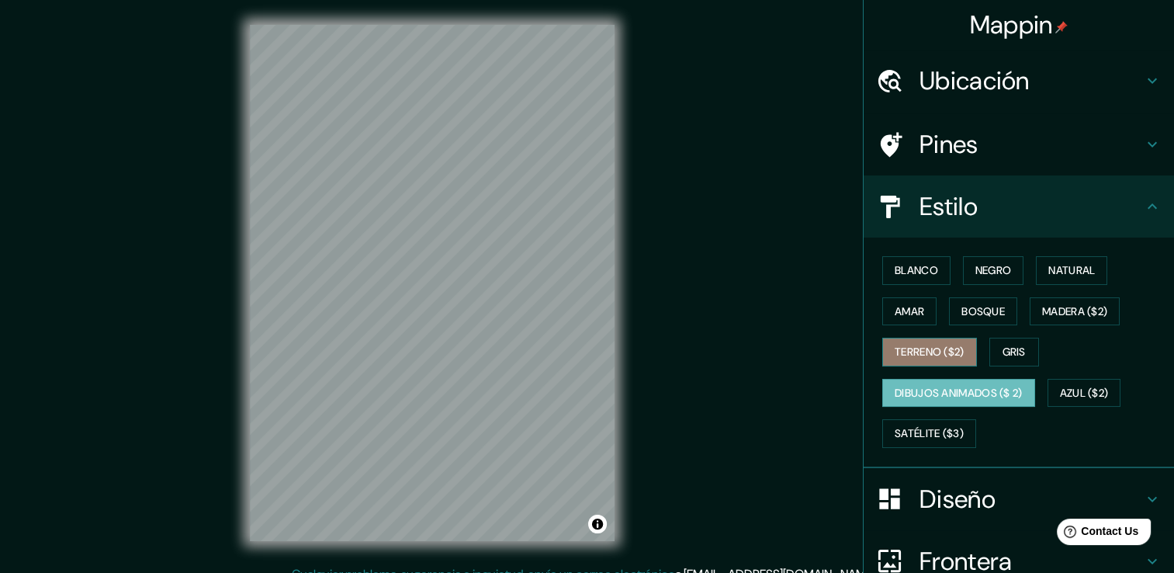
click at [934, 359] on font "Terreno ($2)" at bounding box center [929, 351] width 70 height 19
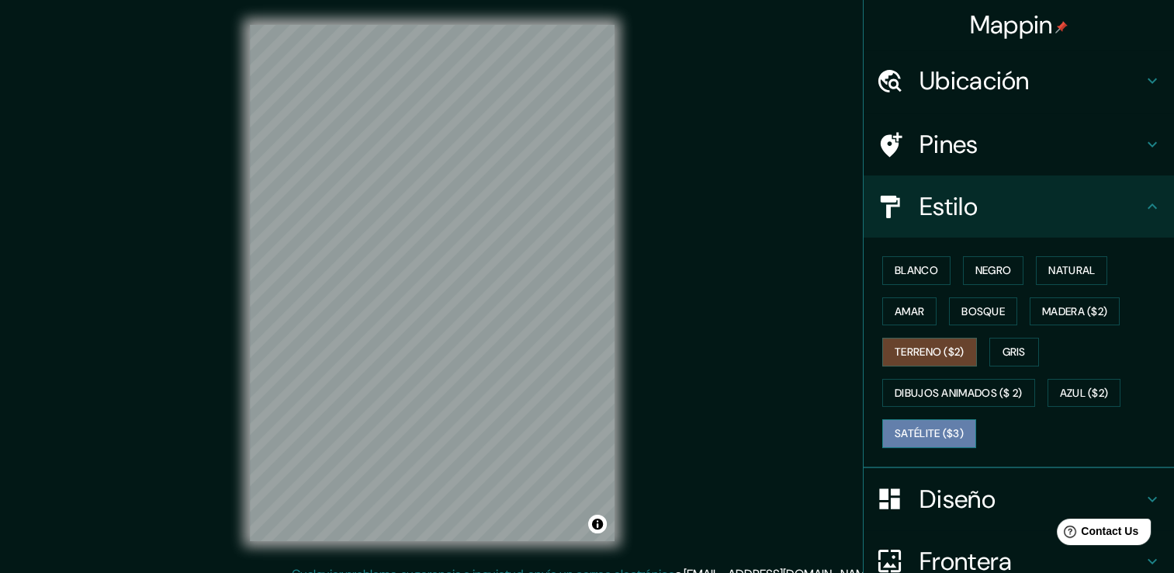
click at [927, 424] on font "Satélite ($3)" at bounding box center [928, 433] width 69 height 19
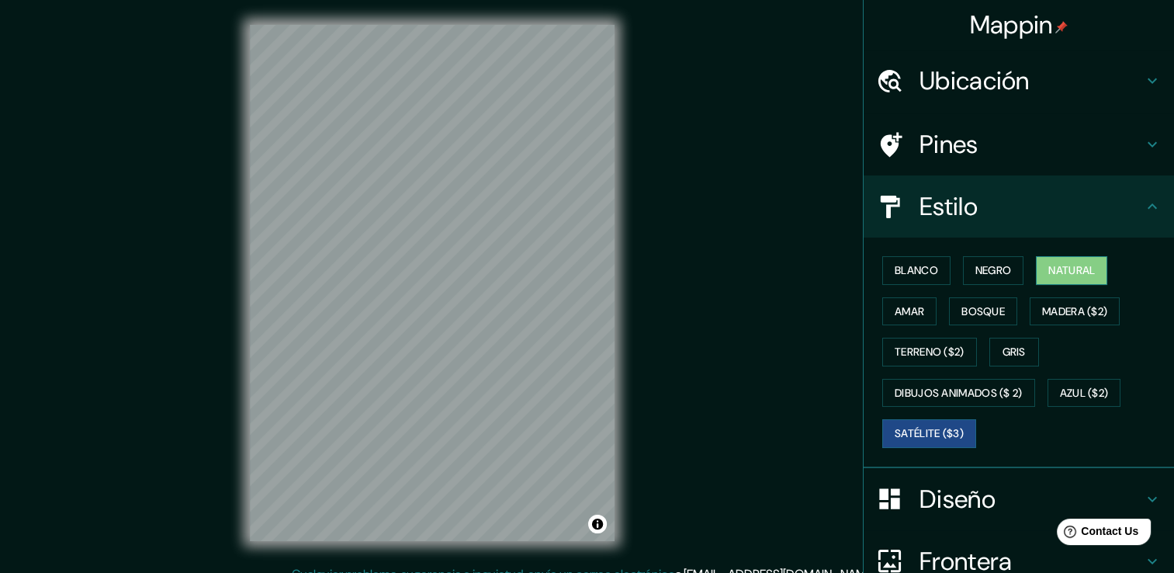
click at [1061, 261] on font "Natural" at bounding box center [1071, 270] width 47 height 19
click at [1003, 272] on button "Negro" at bounding box center [993, 270] width 61 height 29
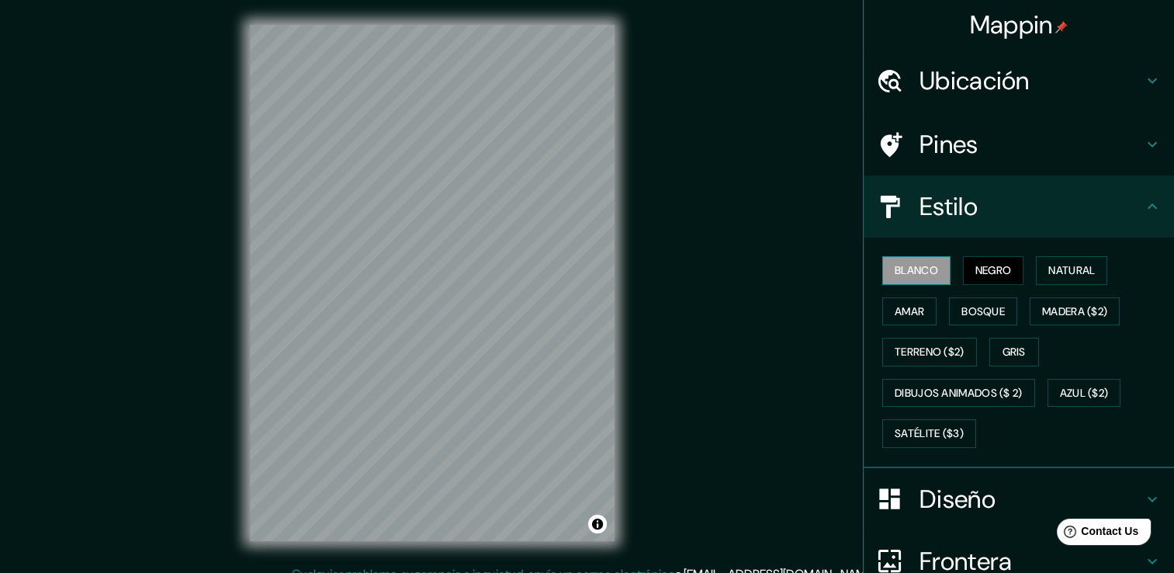
click at [922, 278] on font "Blanco" at bounding box center [915, 270] width 43 height 19
click at [988, 277] on font "Negro" at bounding box center [993, 270] width 36 height 19
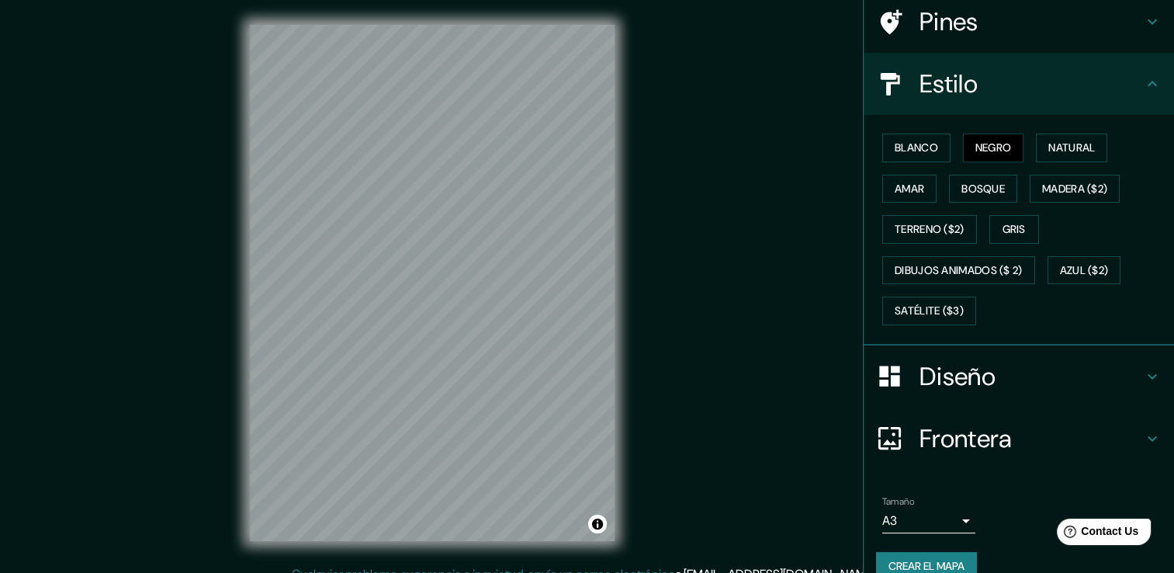
scroll to position [145, 0]
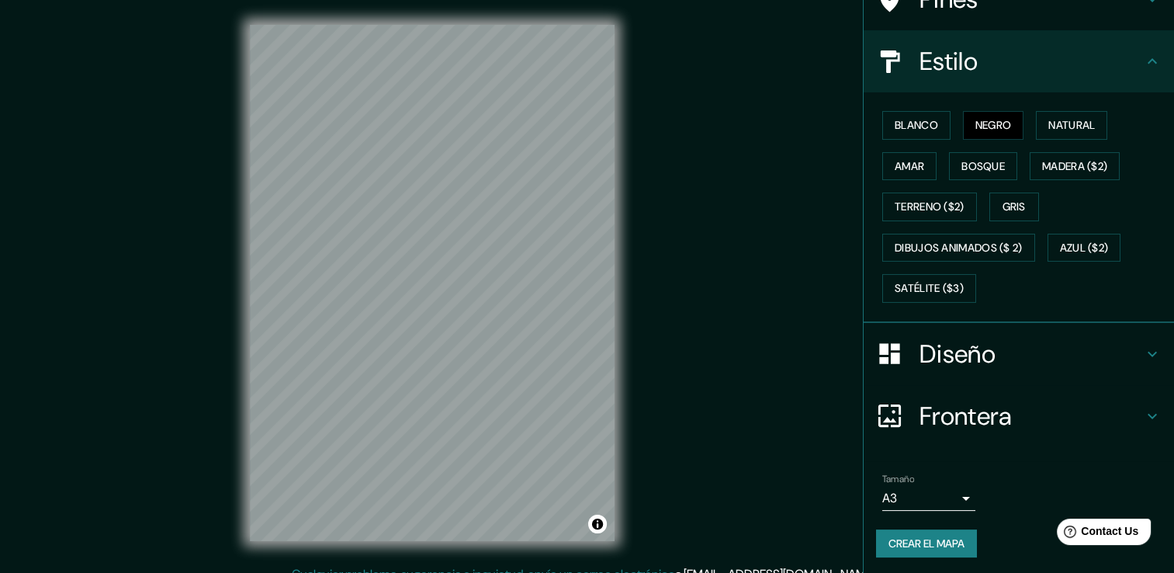
click at [964, 358] on h4 "Diseño" at bounding box center [1030, 353] width 223 height 31
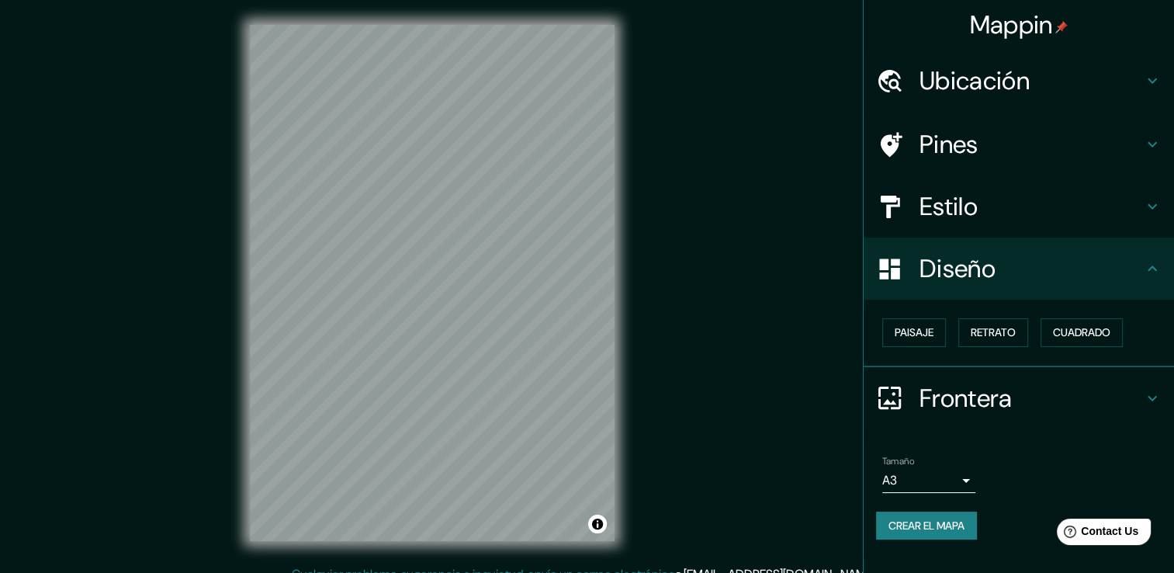
scroll to position [0, 0]
click at [1074, 324] on font "Cuadrado" at bounding box center [1081, 332] width 57 height 19
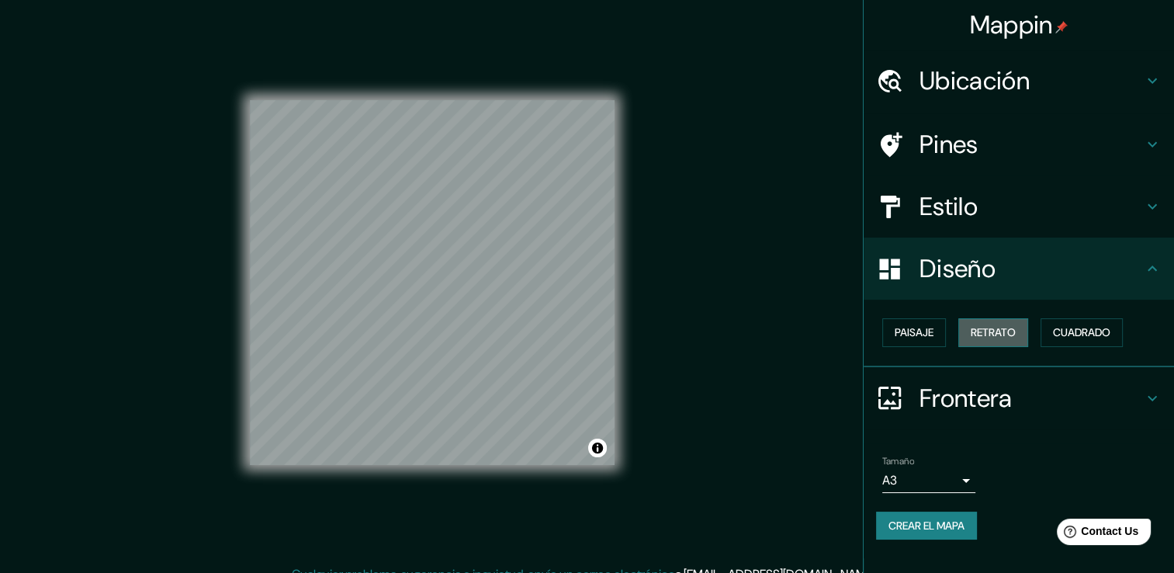
click at [1001, 330] on font "Retrato" at bounding box center [993, 332] width 45 height 19
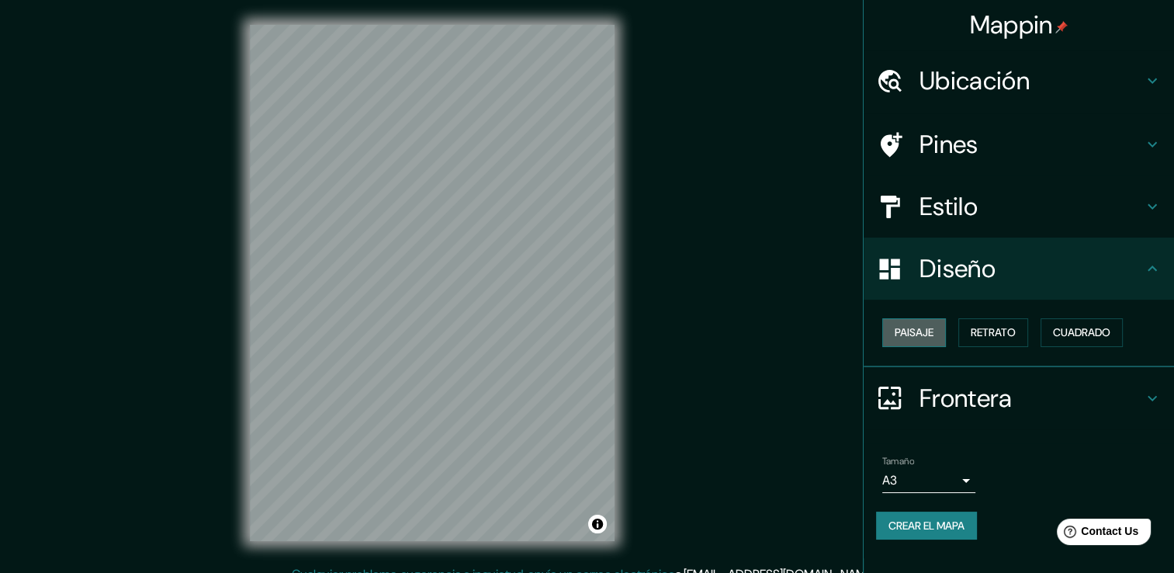
click at [931, 340] on font "Paisaje" at bounding box center [913, 332] width 39 height 19
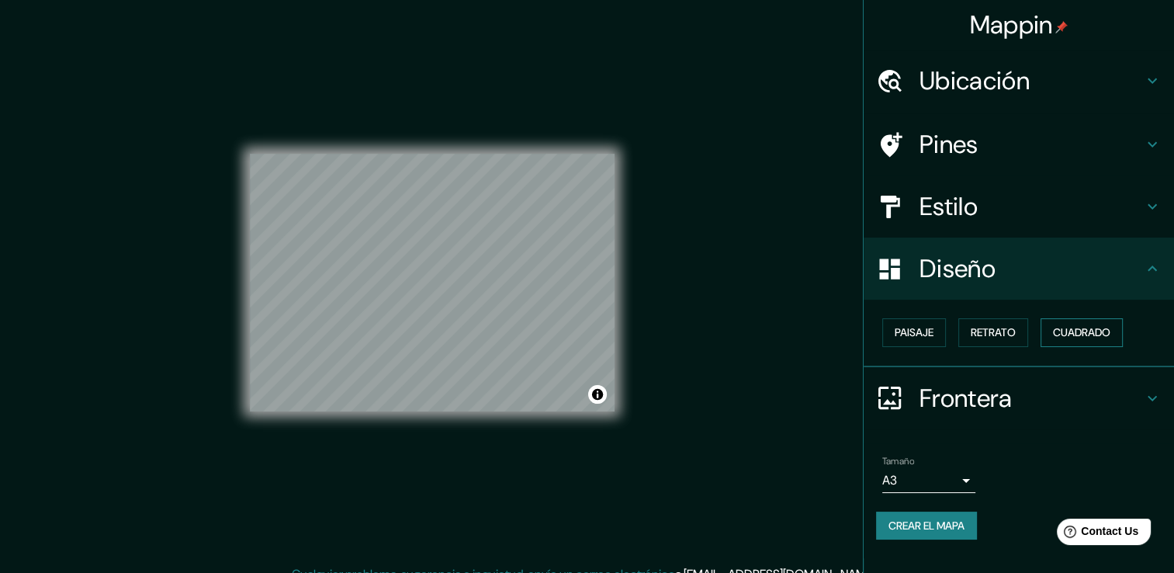
click at [1070, 325] on font "Cuadrado" at bounding box center [1081, 332] width 57 height 19
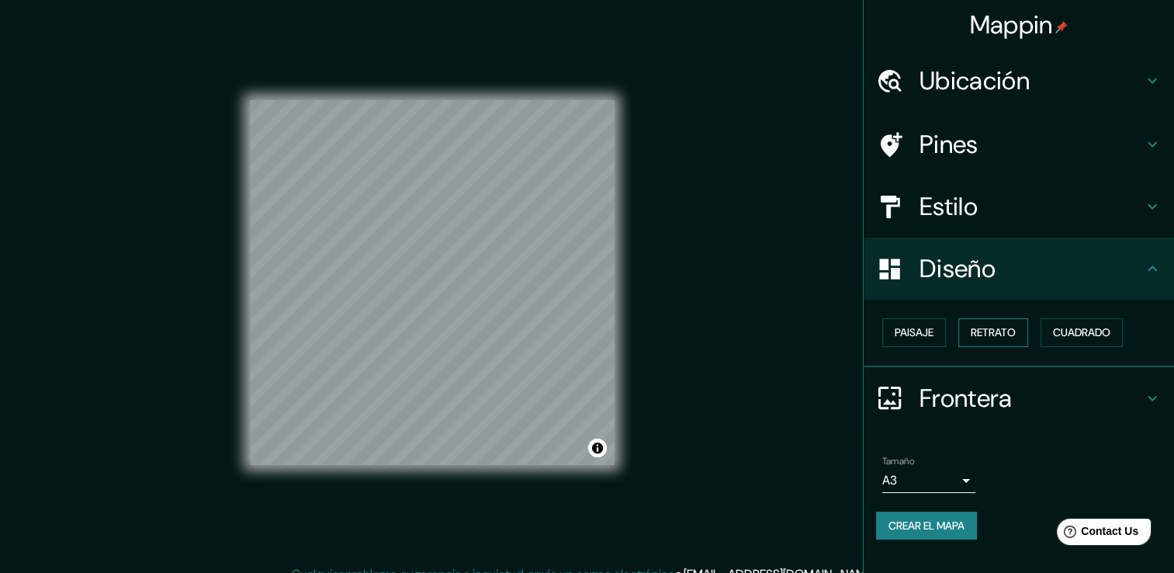
click at [1000, 330] on font "Retrato" at bounding box center [993, 332] width 45 height 19
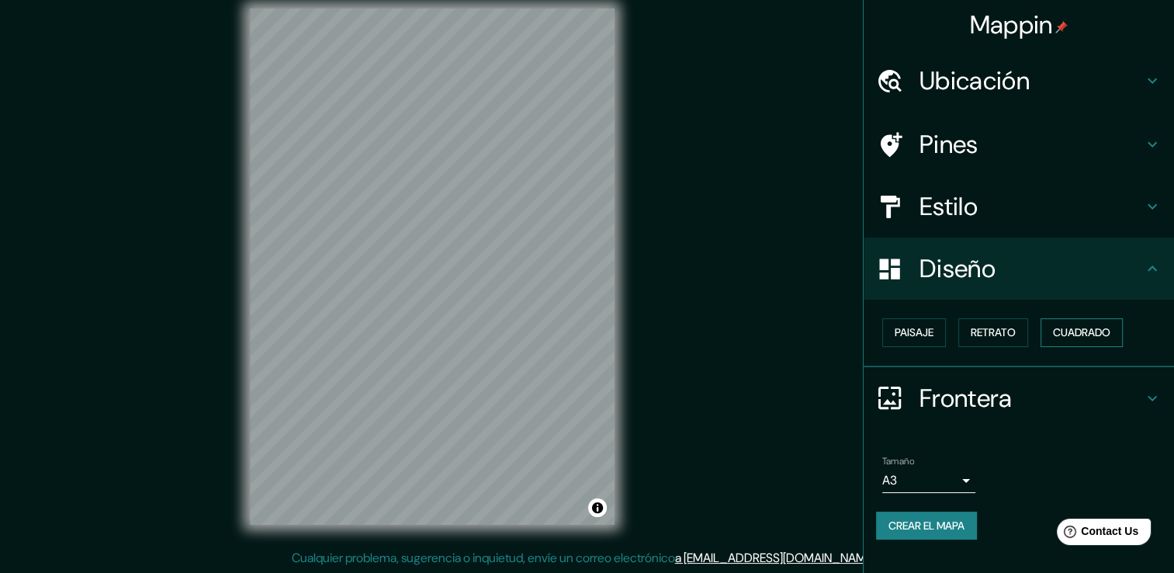
scroll to position [17, 0]
click at [995, 337] on font "Retrato" at bounding box center [993, 332] width 45 height 19
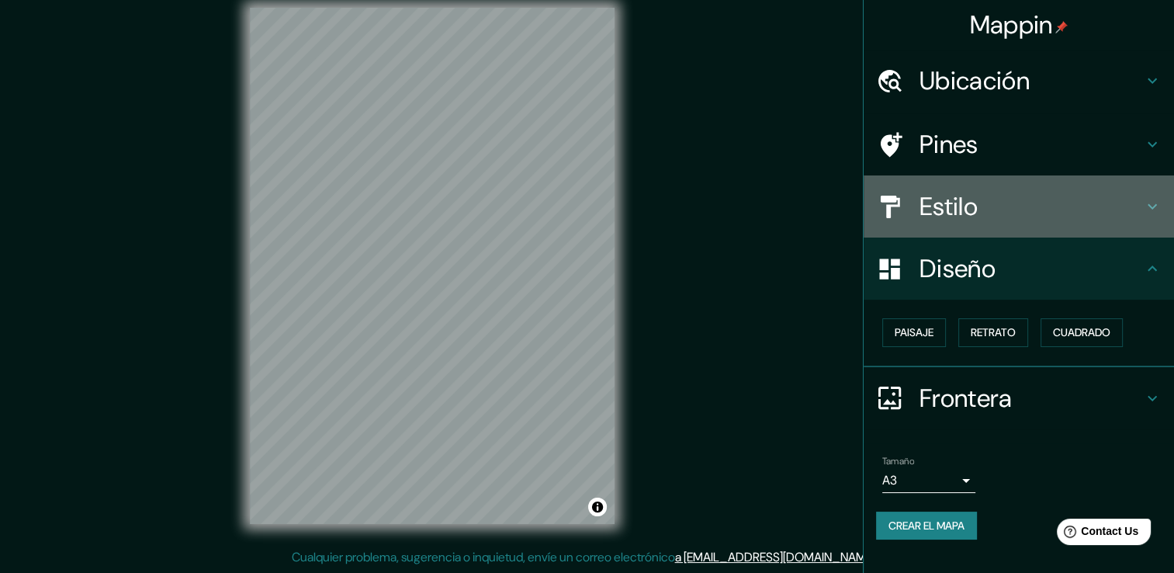
click at [1027, 209] on h4 "Estilo" at bounding box center [1030, 206] width 223 height 31
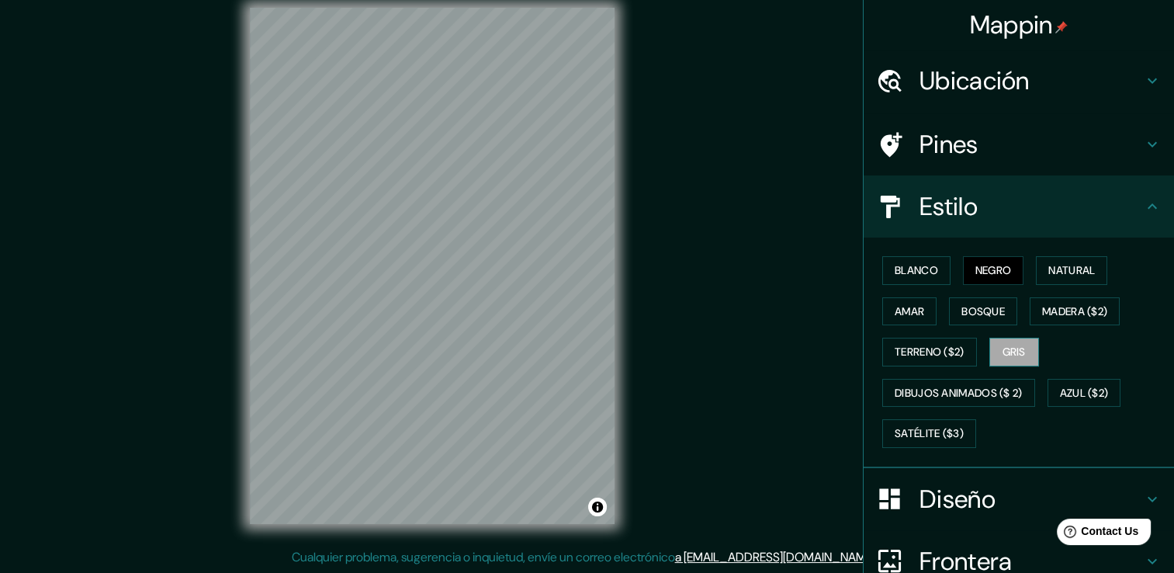
click at [1002, 355] on font "Gris" at bounding box center [1013, 351] width 23 height 19
click at [1081, 393] on font "Azul ($2)" at bounding box center [1084, 392] width 49 height 19
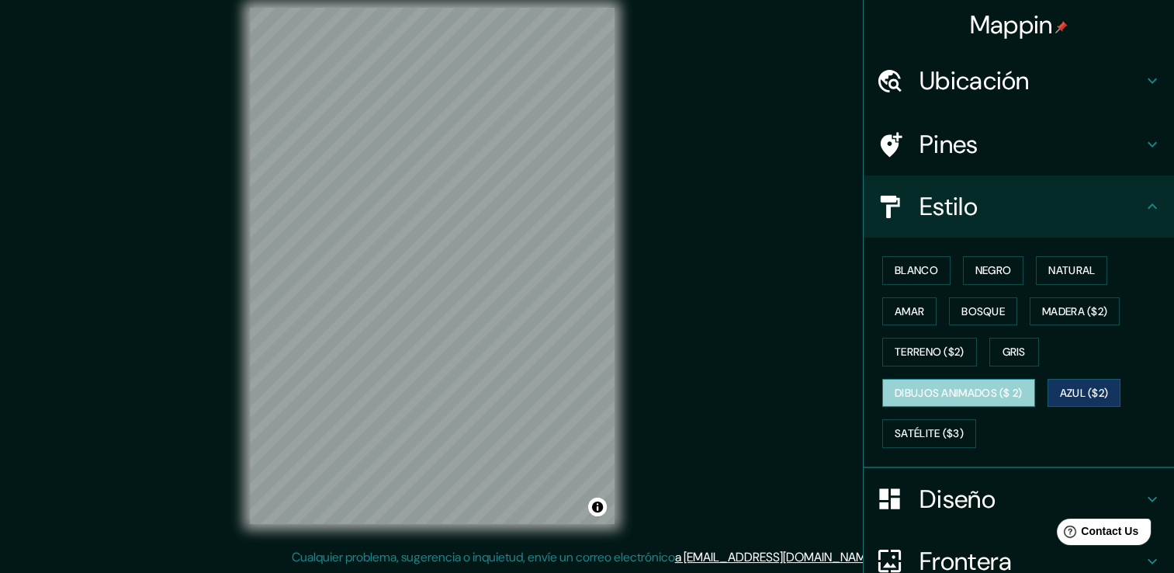
click at [991, 393] on font "Dibujos animados ($ 2)" at bounding box center [958, 392] width 128 height 19
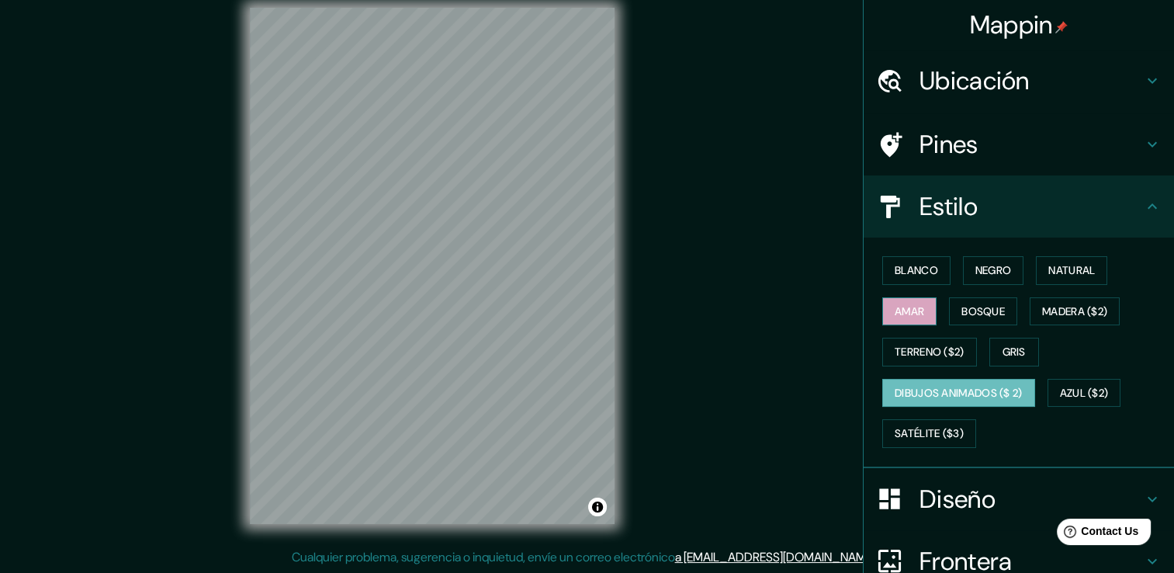
click at [901, 297] on button "Amar" at bounding box center [909, 311] width 54 height 29
